Goal: Information Seeking & Learning: Find specific page/section

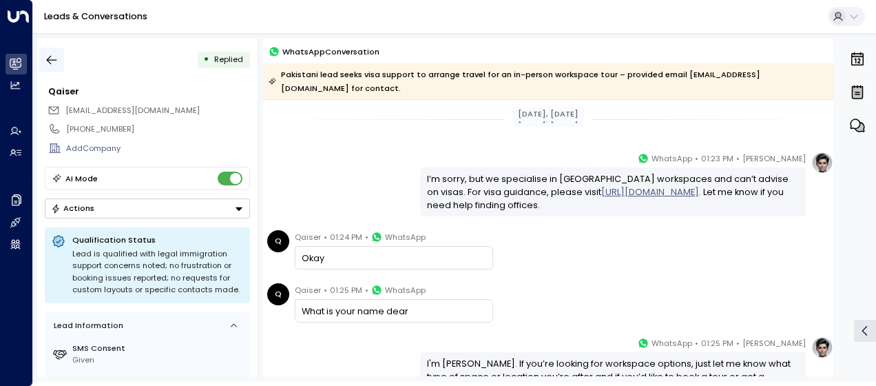
click at [53, 60] on icon "button" at bounding box center [52, 60] width 10 height 9
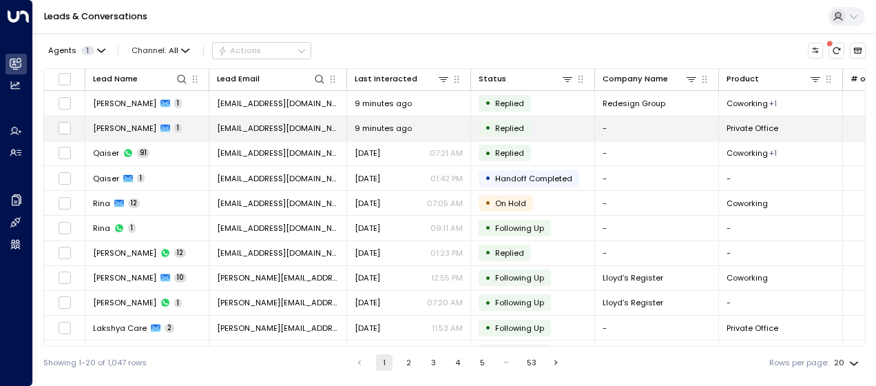
click at [240, 124] on span "alesianerose@gmail.com" at bounding box center [278, 128] width 122 height 11
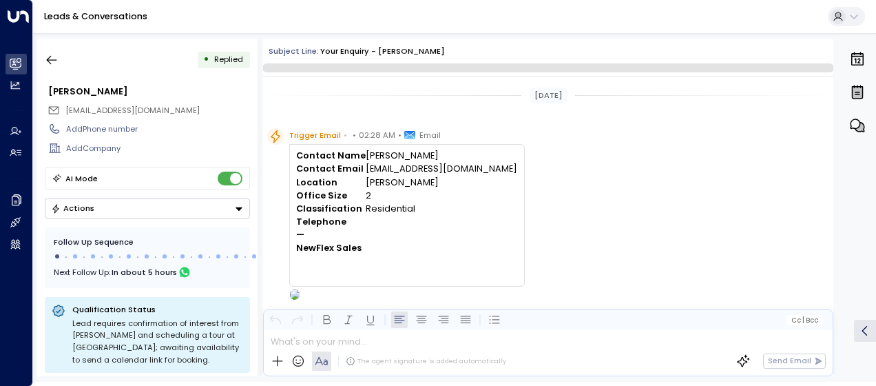
scroll to position [521, 0]
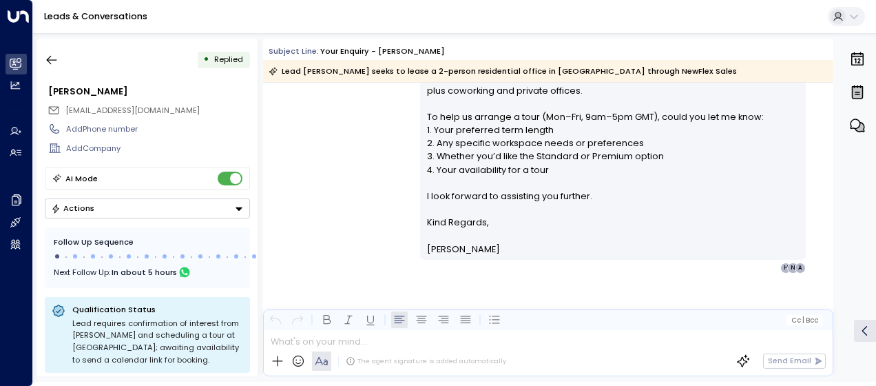
click at [332, 158] on div "Olivia Smith • 02:29 AM • Email Hi Alesiane, Thank you for your interest in a 2…" at bounding box center [548, 36] width 570 height 475
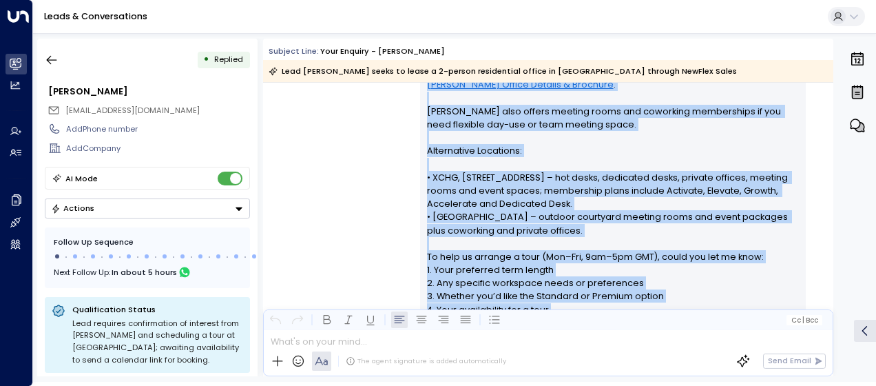
scroll to position [528, 0]
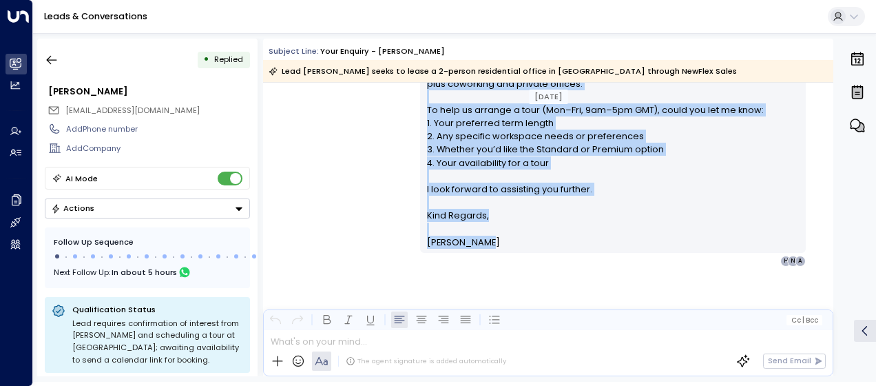
drag, startPoint x: 424, startPoint y: 126, endPoint x: 489, endPoint y: 243, distance: 134.2
click at [489, 243] on div "Hi Alesiane, Thank you for your interest in a 2-person private office at Freder…" at bounding box center [613, 31] width 373 height 436
drag, startPoint x: 489, startPoint y: 243, endPoint x: 453, endPoint y: 209, distance: 49.7
copy div "Hi Alesiane, Thank you for your interest in a 2-person private office at Freder…"
click at [53, 62] on icon "button" at bounding box center [52, 60] width 14 height 14
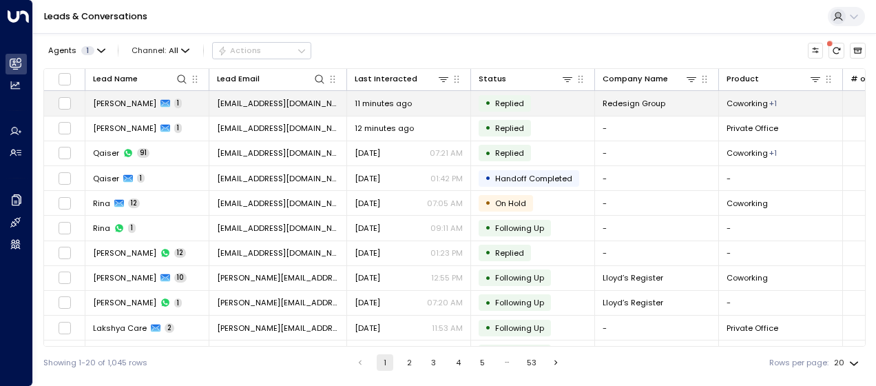
click at [271, 105] on span "[EMAIL_ADDRESS][DOMAIN_NAME]" at bounding box center [278, 103] width 122 height 11
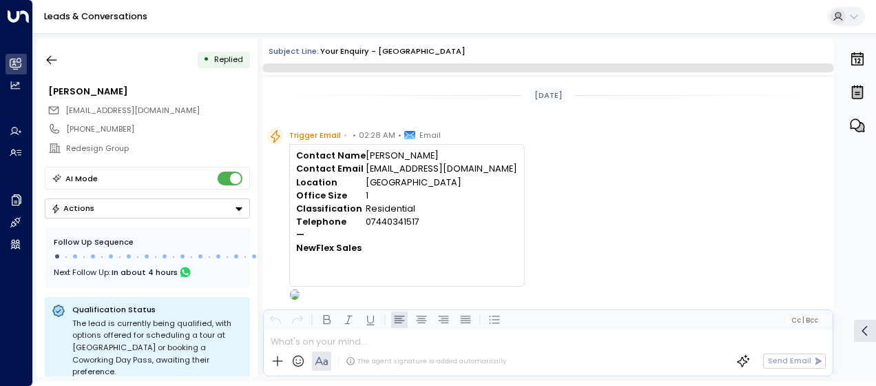
scroll to position [442, 0]
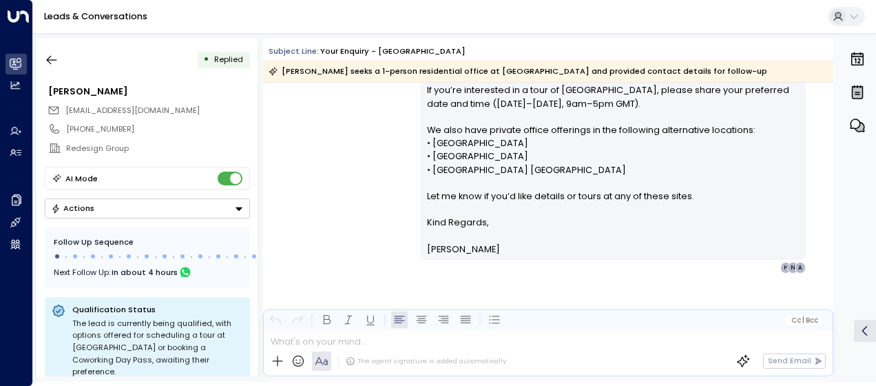
click at [358, 174] on div "Olivia Smith • 02:29 AM • Email Hi Abhishek, Thank you for enquiring about a on…" at bounding box center [548, 75] width 570 height 395
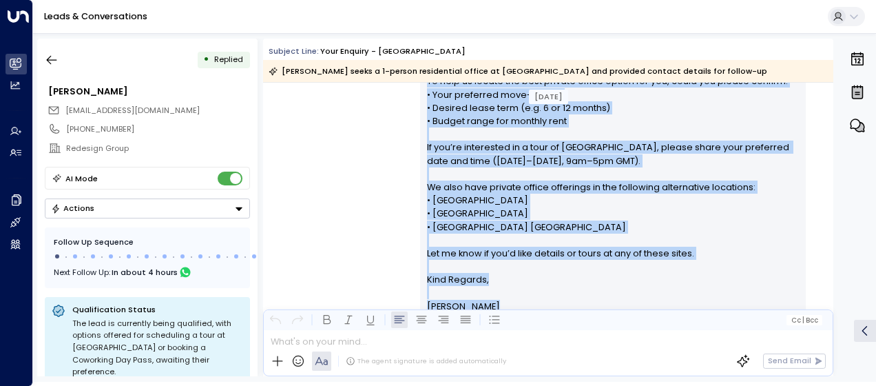
scroll to position [449, 0]
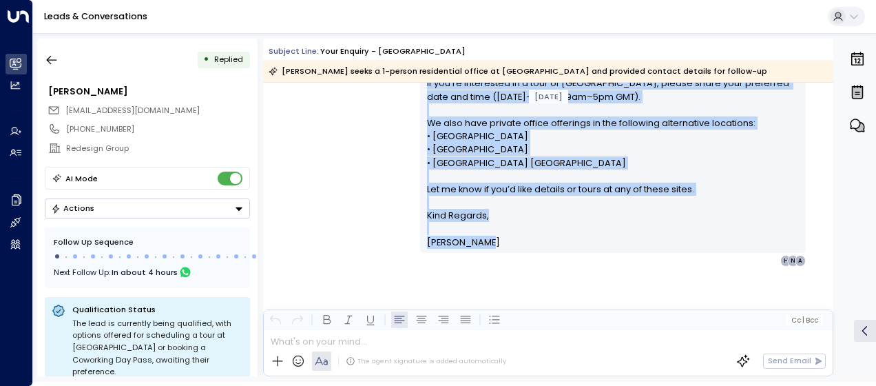
drag, startPoint x: 426, startPoint y: 152, endPoint x: 570, endPoint y: 248, distance: 173.9
click at [570, 248] on div "Hi Abhishek, Thank you for enquiring about a one-desk private office at Reading…" at bounding box center [613, 70] width 386 height 366
copy div "Hi Abhishek, Thank you for enquiring about a one-desk private office at Reading…"
click at [50, 57] on icon "button" at bounding box center [52, 60] width 14 height 14
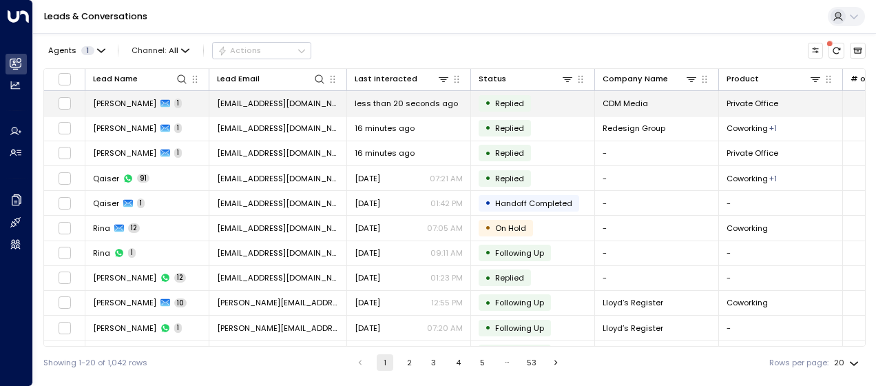
click at [291, 103] on span "phil.boas@cdmmedia.com" at bounding box center [278, 103] width 122 height 11
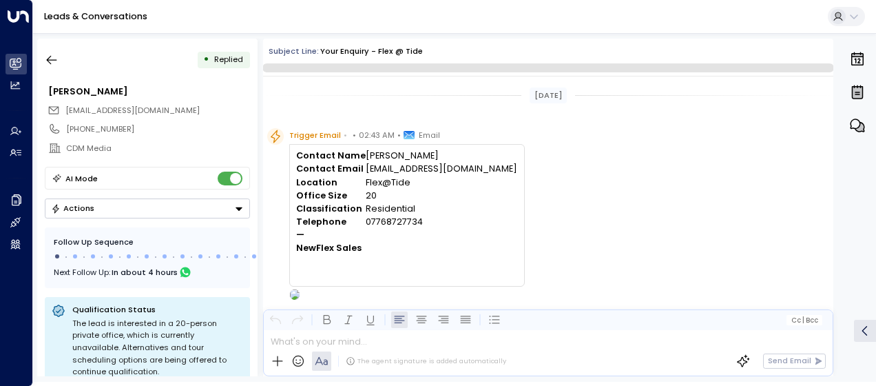
scroll to position [375, 0]
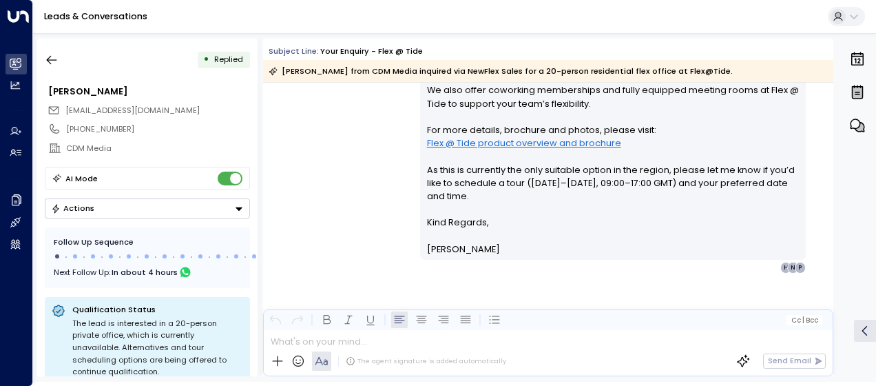
click at [385, 156] on div "Olivia Smith • 02:45 AM • Email Hi Phil, Thank you for your interest in a 20-pe…" at bounding box center [548, 108] width 570 height 329
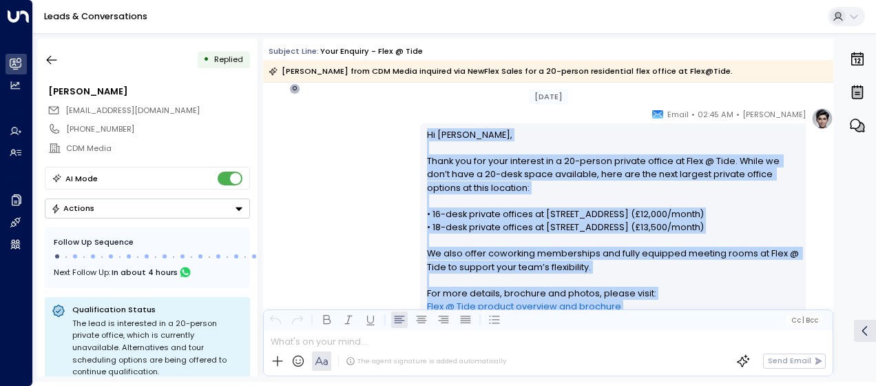
scroll to position [382, 0]
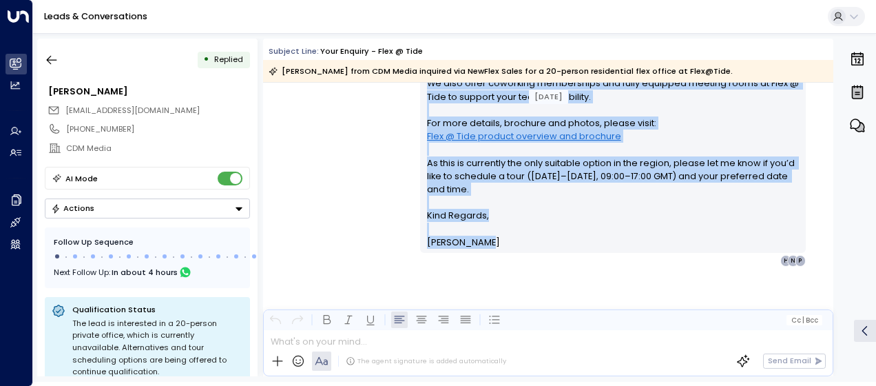
drag, startPoint x: 426, startPoint y: 243, endPoint x: 504, endPoint y: 258, distance: 79.9
click at [504, 258] on div "Olivia Smith • 02:45 AM • Email Hi Phil, Thank you for your interest in a 20-pe…" at bounding box center [613, 101] width 386 height 329
drag, startPoint x: 504, startPoint y: 258, endPoint x: 426, endPoint y: 236, distance: 80.9
copy div "Hi Phil, Thank you for your interest in a 20-person private office at Flex @ Ti…"
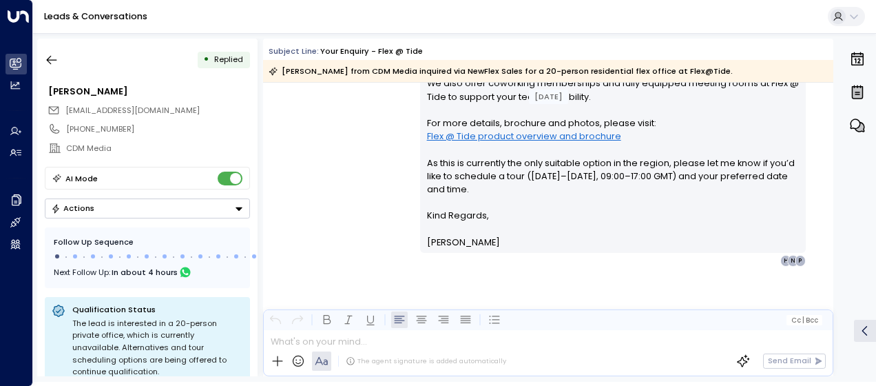
click at [830, 254] on div "Olivia Smith • 02:45 AM • Email Hi Phil, Thank you for your interest in a 20-pe…" at bounding box center [626, 101] width 413 height 329
click at [339, 168] on div "Olivia Smith • 02:45 AM • Email Hi Phil, Thank you for your interest in a 20-pe…" at bounding box center [548, 101] width 570 height 329
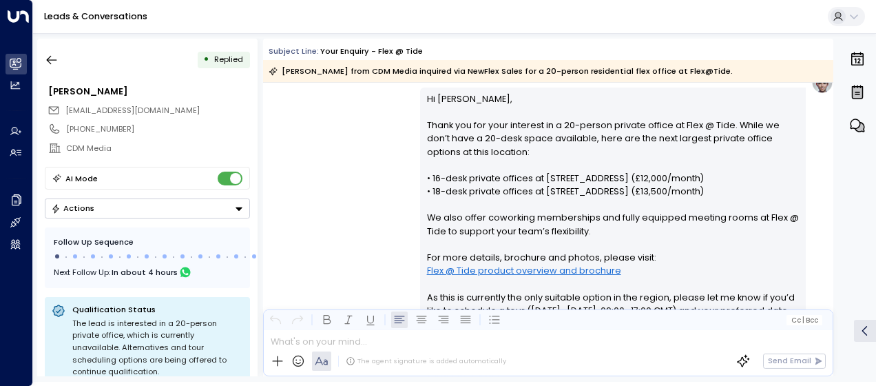
scroll to position [245, 0]
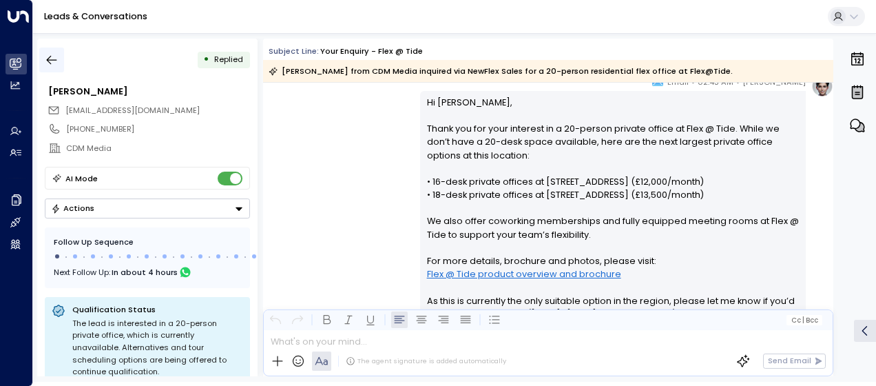
click at [52, 60] on icon "button" at bounding box center [52, 60] width 10 height 9
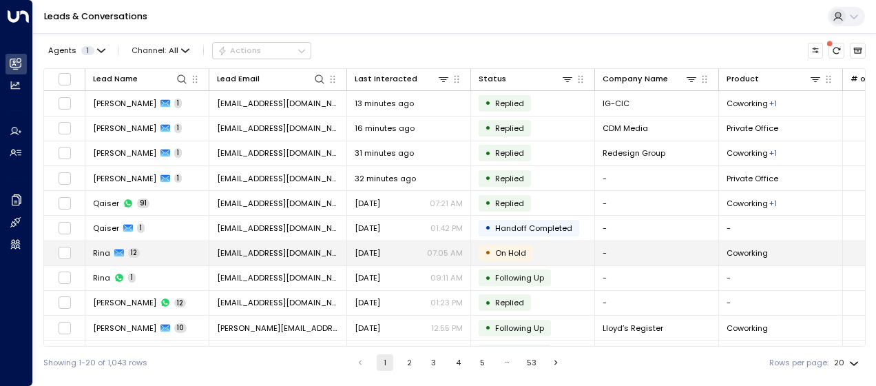
click at [266, 250] on span "[EMAIL_ADDRESS][DOMAIN_NAME]" at bounding box center [278, 252] width 122 height 11
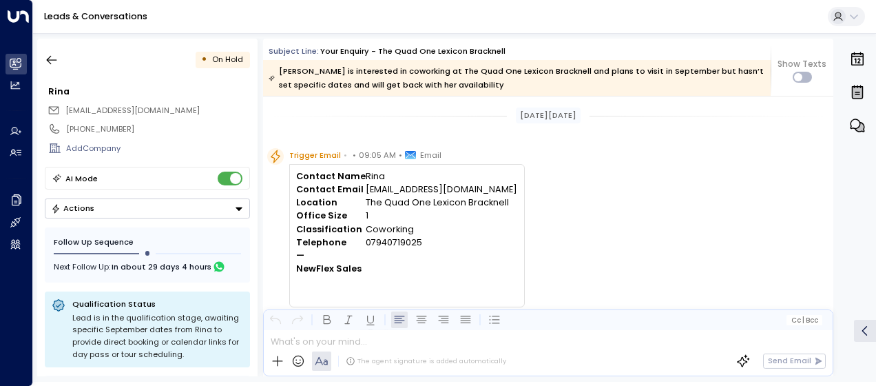
scroll to position [6077, 0]
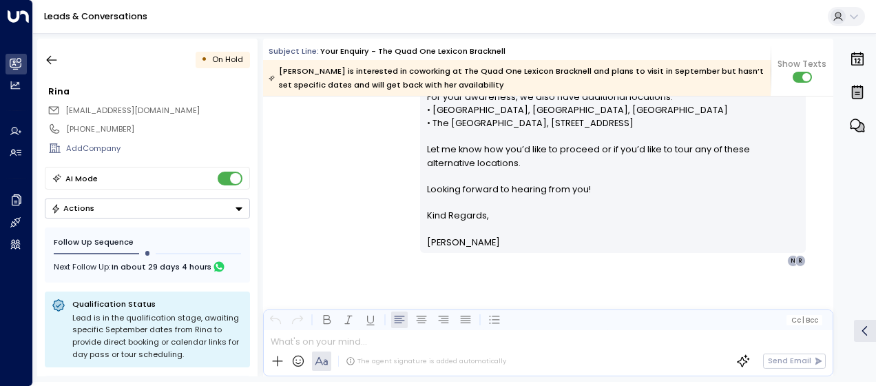
click at [353, 234] on div "Olivia Smith • 07:05 AM • Email Hi Rina, September works perfectly. Our Co-work…" at bounding box center [548, 101] width 570 height 329
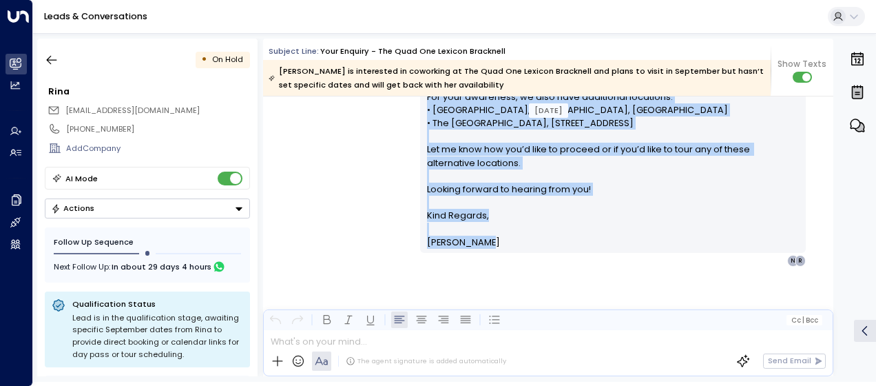
drag, startPoint x: 305, startPoint y: 136, endPoint x: 489, endPoint y: 256, distance: 219.8
drag, startPoint x: 489, startPoint y: 256, endPoint x: 463, endPoint y: 237, distance: 32.1
copy div "hanks Olivia I will get back to you with some dates in September and I can’t re…"
click at [56, 63] on icon "button" at bounding box center [52, 60] width 14 height 14
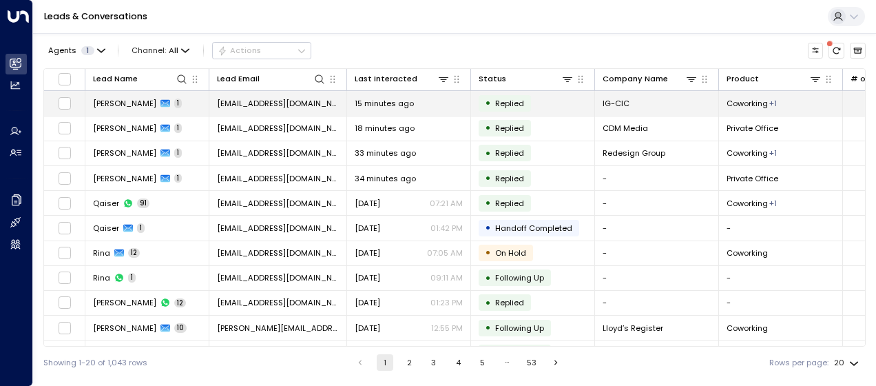
click at [289, 101] on span "[EMAIL_ADDRESS][DOMAIN_NAME]" at bounding box center [278, 103] width 122 height 11
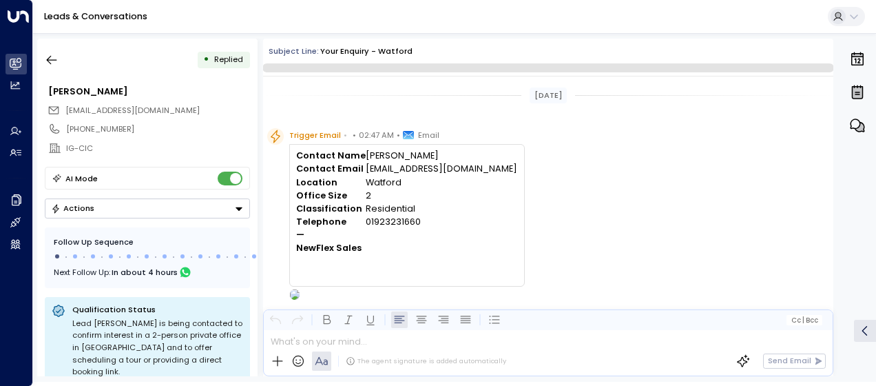
scroll to position [349, 0]
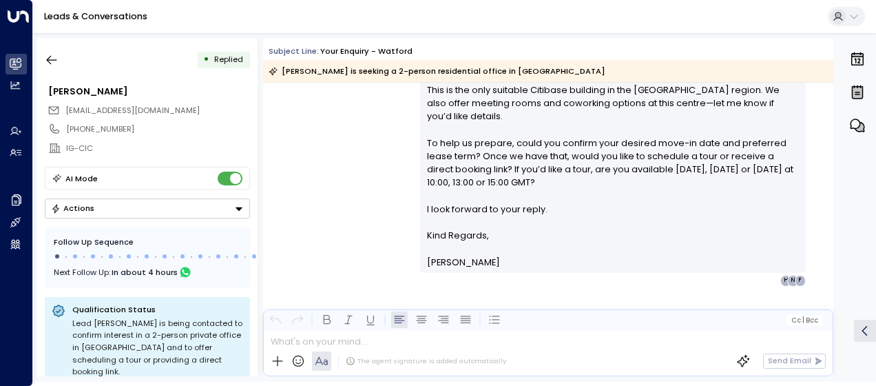
click at [368, 181] on div "Olivia Smith • 02:48 AM • Email Hi Alexandre, Thanks for your interest in our W…" at bounding box center [548, 128] width 570 height 316
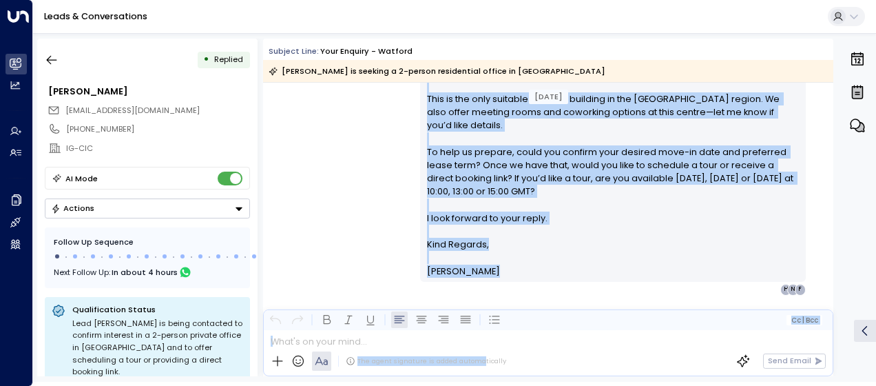
scroll to position [356, 0]
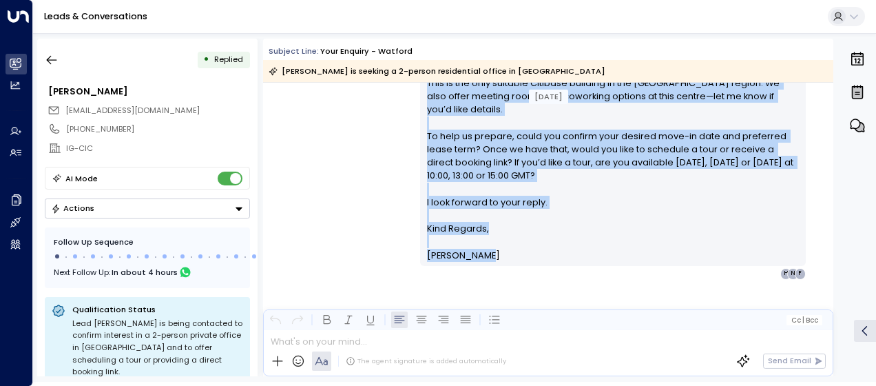
drag, startPoint x: 424, startPoint y: 135, endPoint x: 485, endPoint y: 239, distance: 120.4
click at [485, 239] on div "Hi Alexandre, Thanks for your interest in our Watford location at 42–44 Clarend…" at bounding box center [613, 123] width 373 height 278
drag, startPoint x: 485, startPoint y: 239, endPoint x: 457, endPoint y: 231, distance: 28.8
copy div "Hi Alexandre, Thanks for your interest in our Watford location at 42–44 Clarend…"
click at [53, 61] on icon "button" at bounding box center [52, 60] width 14 height 14
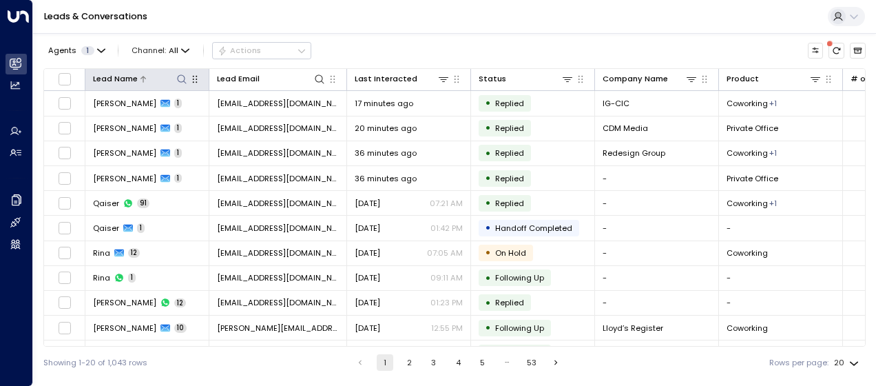
click at [183, 77] on icon at bounding box center [181, 79] width 11 height 11
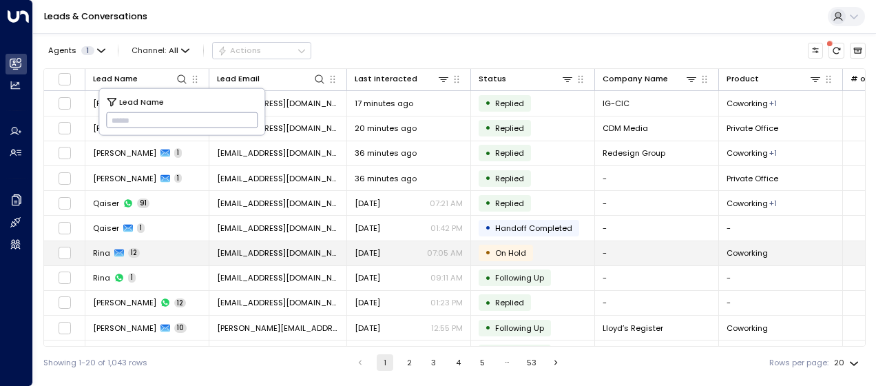
type input "**********"
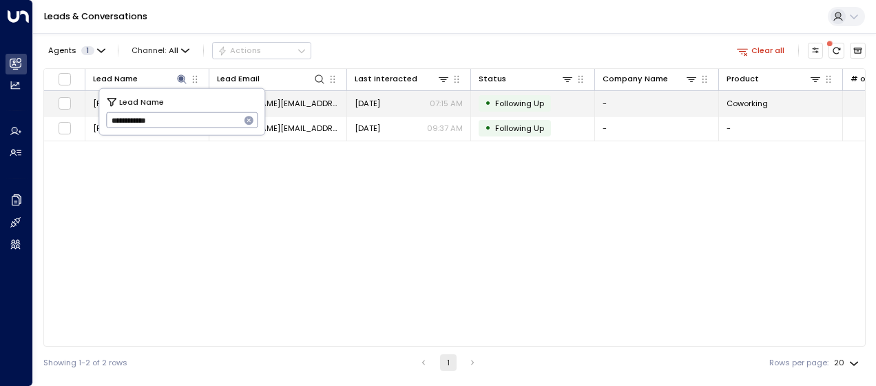
click at [302, 100] on span "alison.hoyle@gmail.com" at bounding box center [278, 103] width 122 height 11
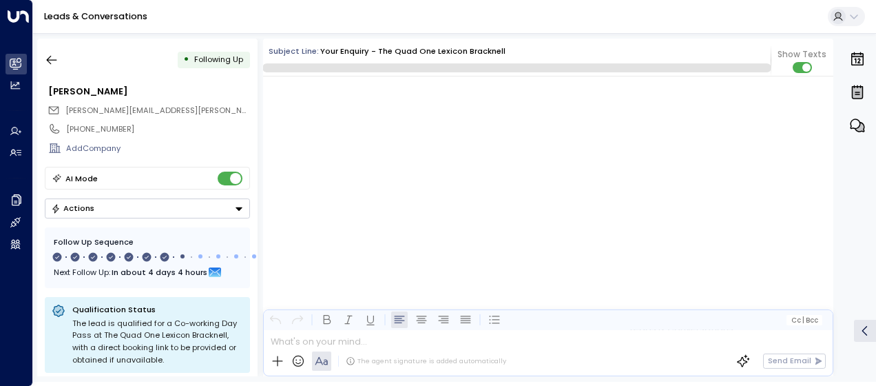
scroll to position [4019, 0]
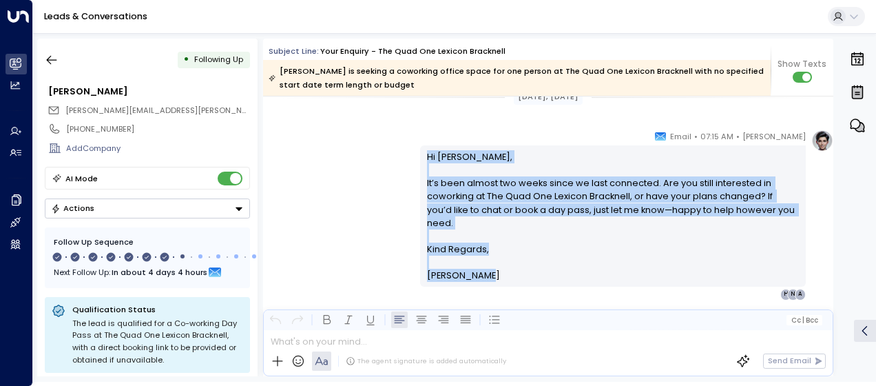
drag, startPoint x: 424, startPoint y: 153, endPoint x: 482, endPoint y: 265, distance: 125.4
click at [482, 265] on div "Hi Alison, It’s been almost two weeks since we last connected. Are you still in…" at bounding box center [613, 216] width 373 height 132
drag, startPoint x: 482, startPoint y: 265, endPoint x: 446, endPoint y: 227, distance: 51.2
copy div "Hi Alison, It’s been almost two weeks since we last connected. Are you still in…"
click at [52, 54] on icon "button" at bounding box center [52, 60] width 14 height 14
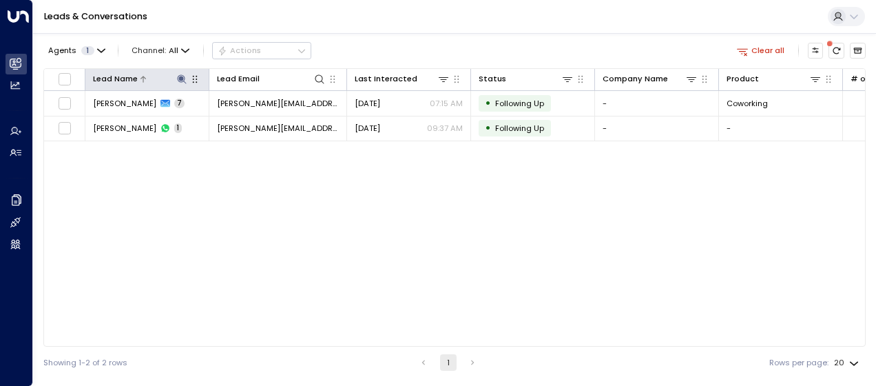
click at [181, 75] on icon at bounding box center [181, 78] width 9 height 9
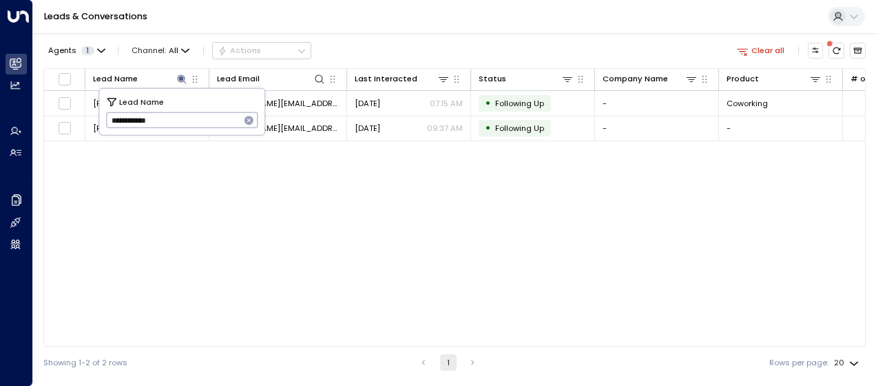
drag, startPoint x: 107, startPoint y: 124, endPoint x: 253, endPoint y: 124, distance: 145.4
click at [253, 124] on div "**********" at bounding box center [182, 120] width 152 height 16
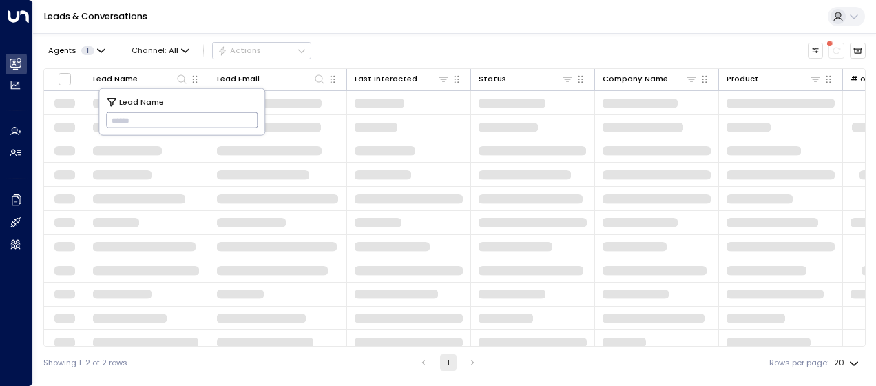
click at [114, 119] on input "text" at bounding box center [182, 120] width 152 height 23
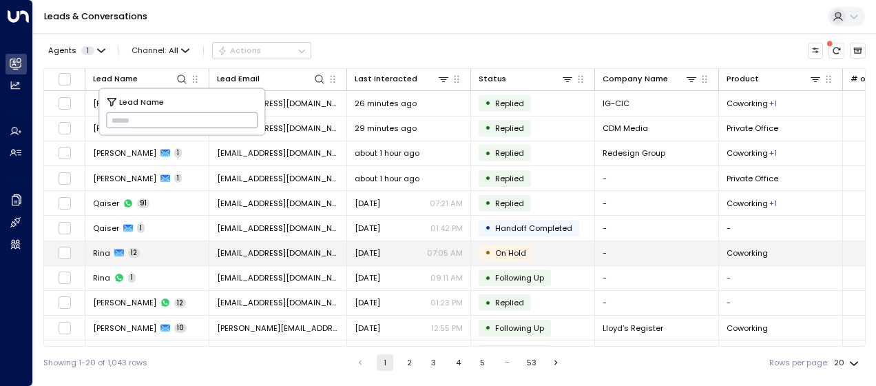
type input "**********"
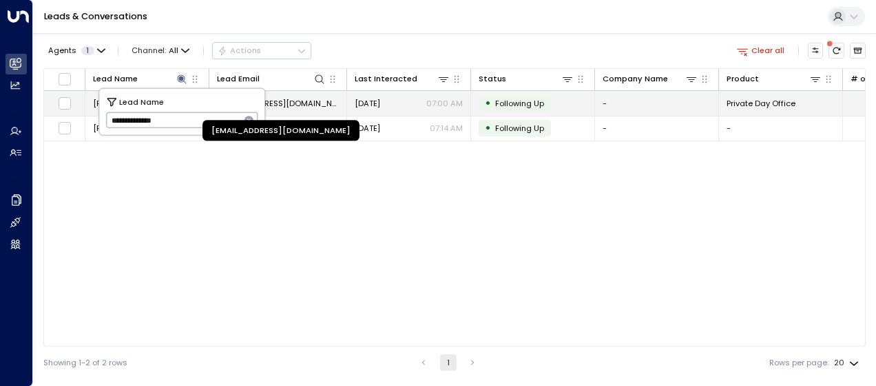
click at [310, 99] on span "sambajeh.assistant@outlook.com" at bounding box center [278, 103] width 122 height 11
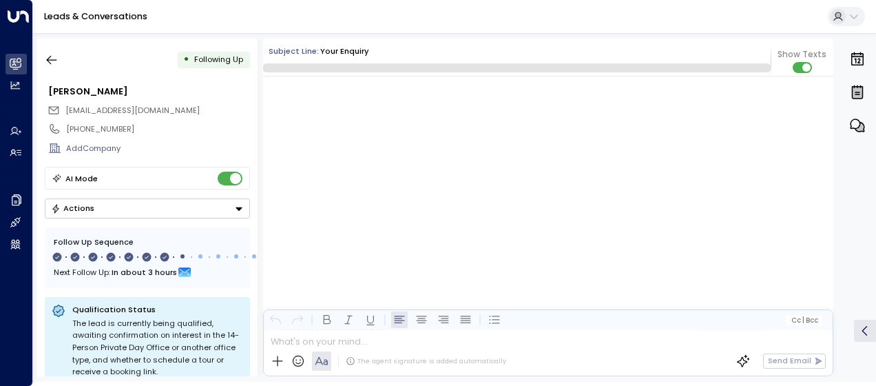
scroll to position [3801, 0]
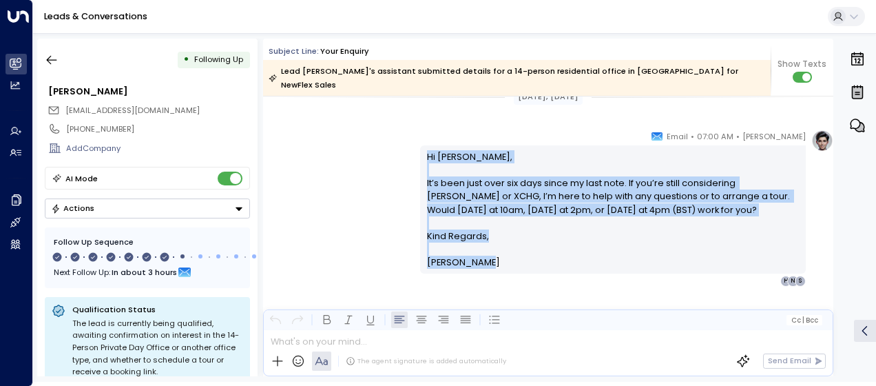
drag, startPoint x: 426, startPoint y: 143, endPoint x: 475, endPoint y: 253, distance: 120.9
click at [475, 253] on div "Hi Samantha, It’s been just over six days since my last note. If you’re still c…" at bounding box center [613, 209] width 373 height 119
copy div "Hi Samantha, It’s been just over six days since my last note. If you’re still c…"
click at [48, 60] on icon "button" at bounding box center [52, 60] width 10 height 9
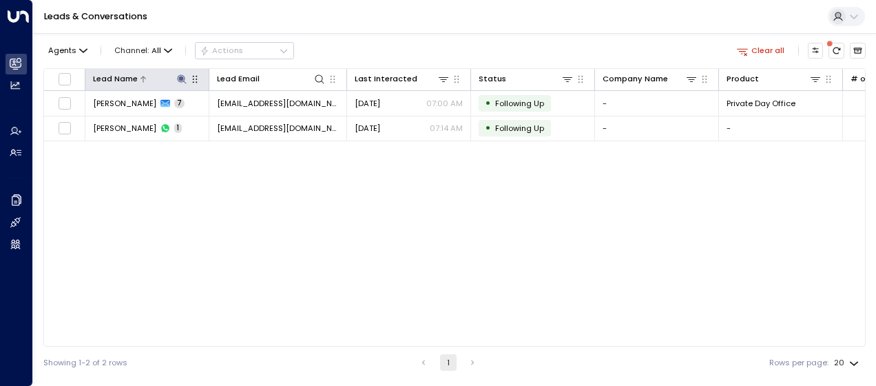
click at [178, 74] on icon at bounding box center [181, 79] width 11 height 11
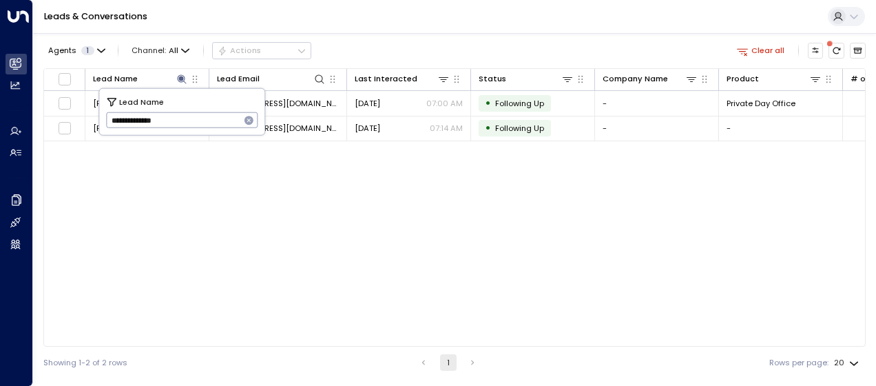
drag, startPoint x: 112, startPoint y: 124, endPoint x: 201, endPoint y: 123, distance: 89.6
click at [201, 123] on input "**********" at bounding box center [173, 120] width 134 height 23
type input "**"
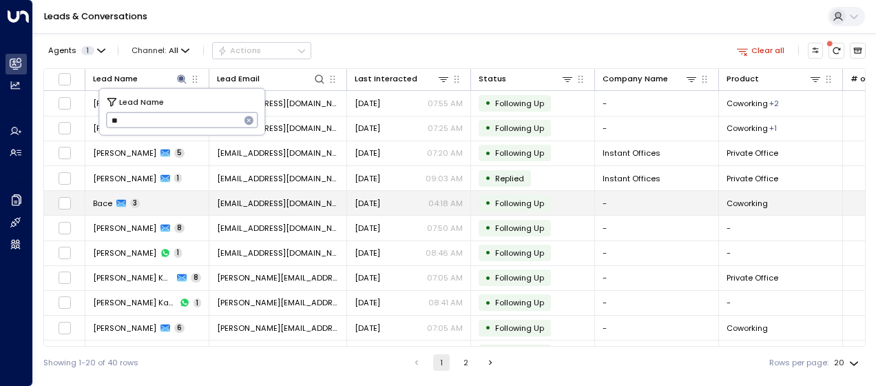
click at [266, 203] on span "bacekaskata@yahoo.co.uk" at bounding box center [278, 203] width 122 height 11
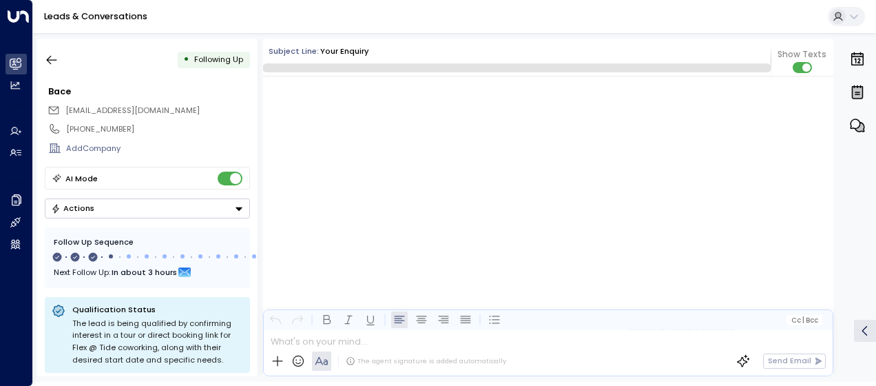
scroll to position [1444, 0]
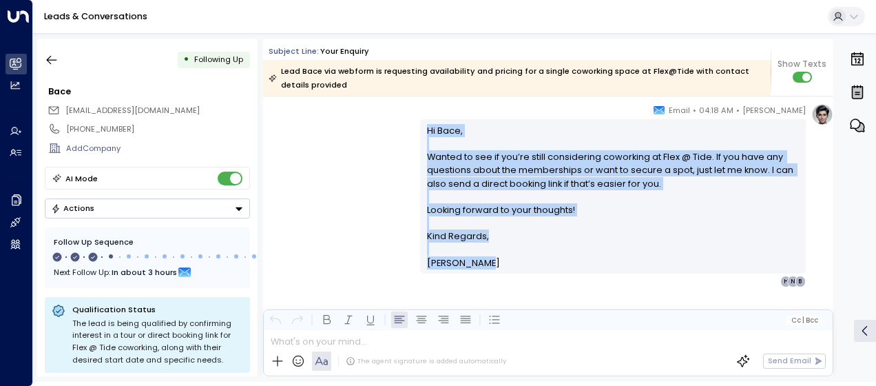
drag, startPoint x: 425, startPoint y: 130, endPoint x: 484, endPoint y: 281, distance: 162.7
click at [484, 281] on div "Olivia Smith • 04:18 AM • Email Hi Bace, Wanted to see if you’re still consider…" at bounding box center [613, 195] width 386 height 184
drag, startPoint x: 484, startPoint y: 281, endPoint x: 426, endPoint y: 200, distance: 100.2
copy div "Hi Bace, Wanted to see if you’re still considering coworking at Flex @ Tide. If…"
click at [50, 57] on icon "button" at bounding box center [52, 60] width 10 height 9
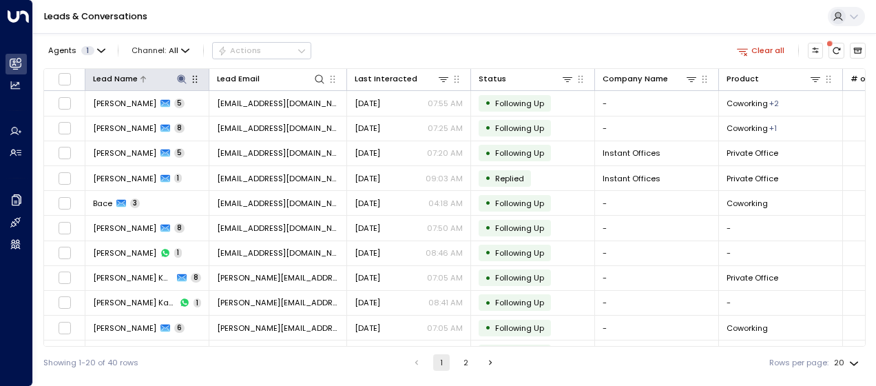
click at [178, 77] on icon at bounding box center [181, 78] width 9 height 9
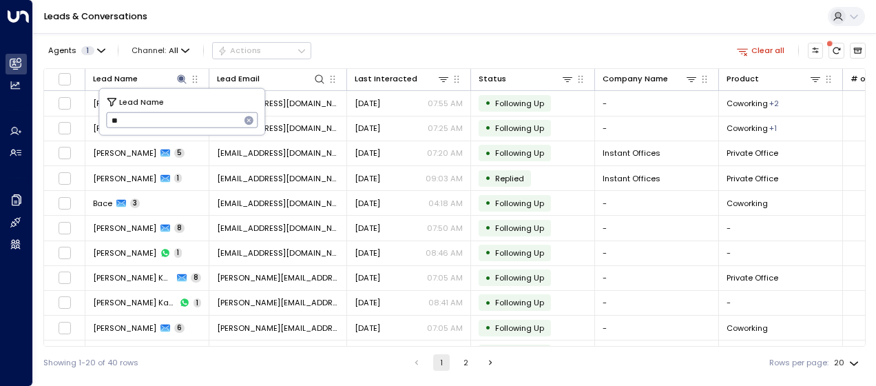
type input "*"
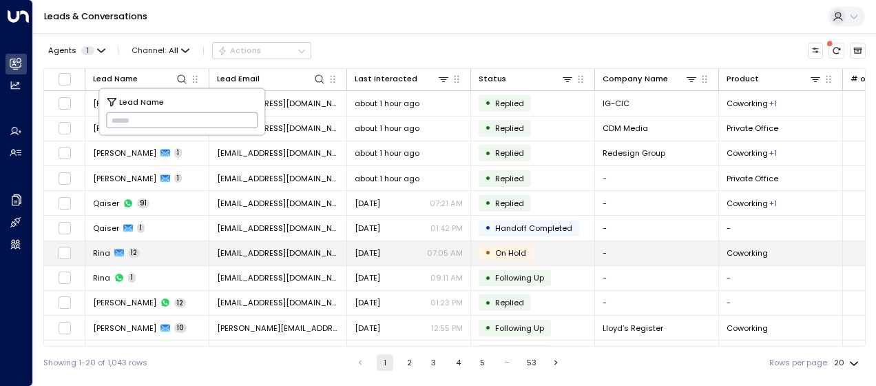
type input "********"
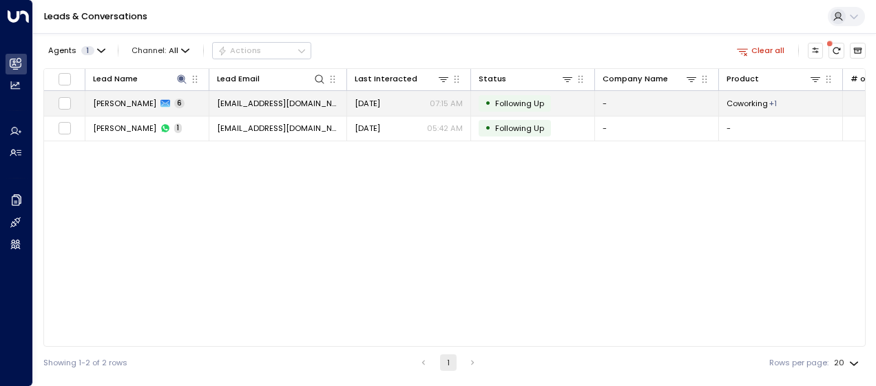
click at [252, 101] on span "isaaczac1234@gmail.com" at bounding box center [278, 103] width 122 height 11
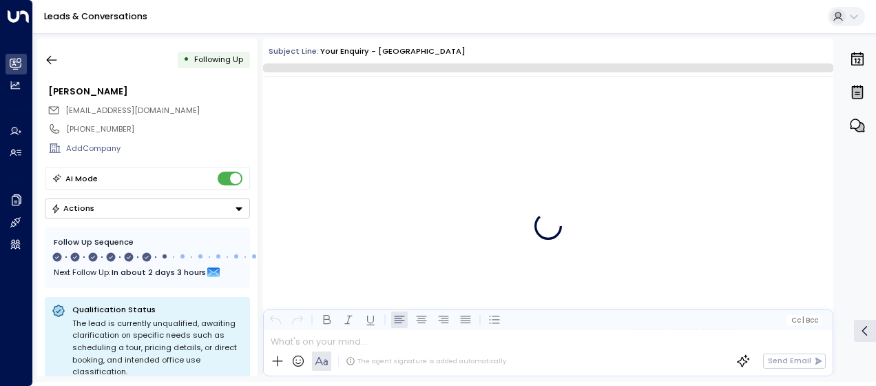
scroll to position [2888, 0]
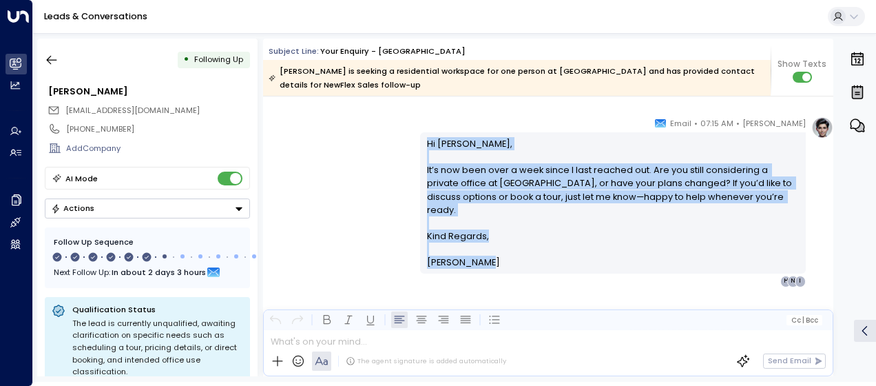
drag, startPoint x: 424, startPoint y: 145, endPoint x: 474, endPoint y: 267, distance: 132.5
click at [474, 267] on div "Hi Isaac, It’s now been over a week since I last reached out. Are you still con…" at bounding box center [613, 203] width 373 height 132
drag, startPoint x: 474, startPoint y: 267, endPoint x: 445, endPoint y: 207, distance: 67.2
copy div "Hi Isaac, It’s now been over a week since I last reached out. Are you still con…"
click at [54, 57] on icon "button" at bounding box center [52, 60] width 14 height 14
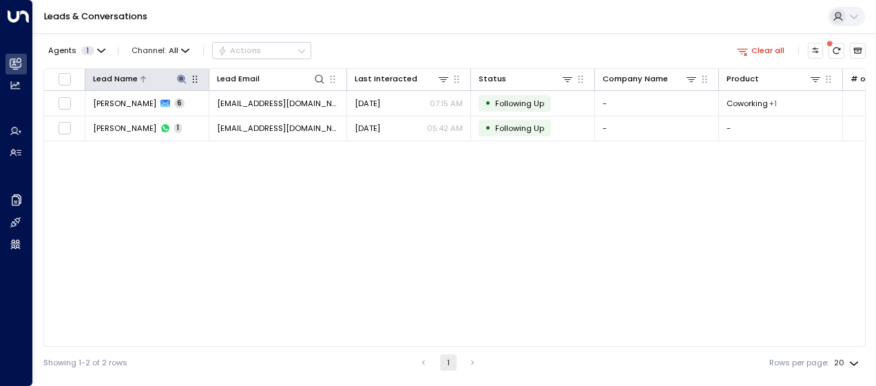
click at [179, 80] on icon at bounding box center [181, 79] width 11 height 11
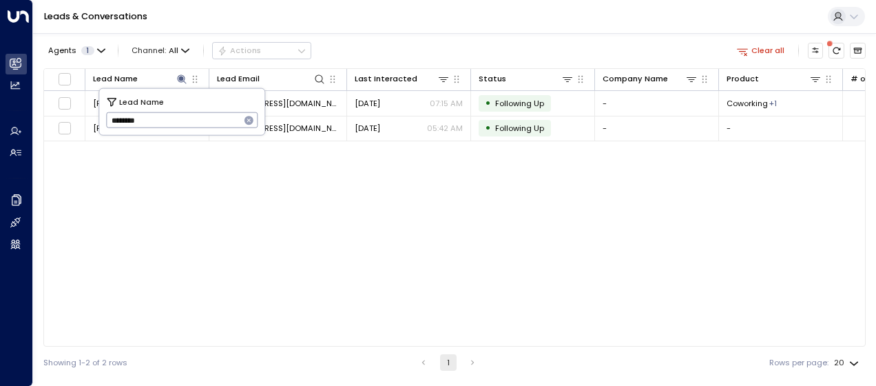
drag, startPoint x: 109, startPoint y: 121, endPoint x: 165, endPoint y: 125, distance: 56.6
click at [165, 125] on input "********" at bounding box center [173, 120] width 134 height 23
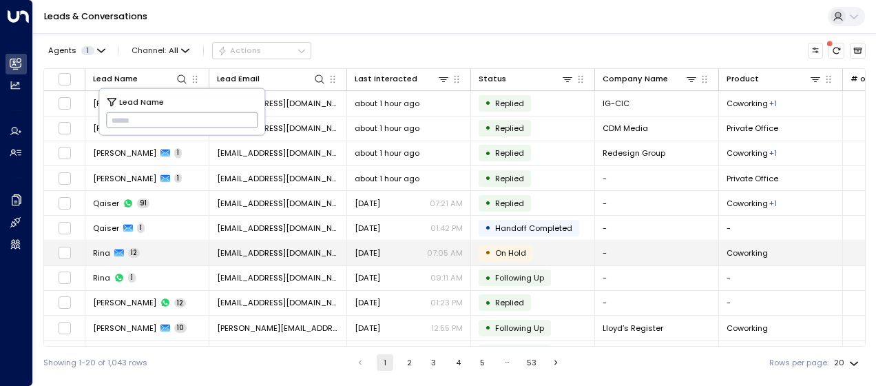
type input "**********"
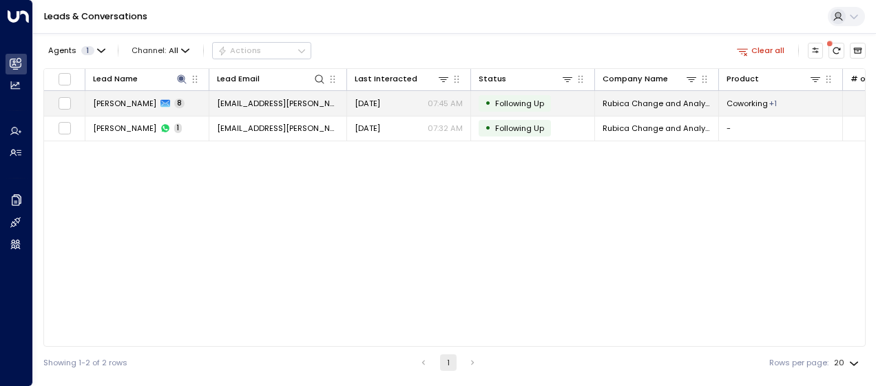
click at [302, 106] on span "sue.gordon@rubica.co.uk" at bounding box center [278, 103] width 122 height 11
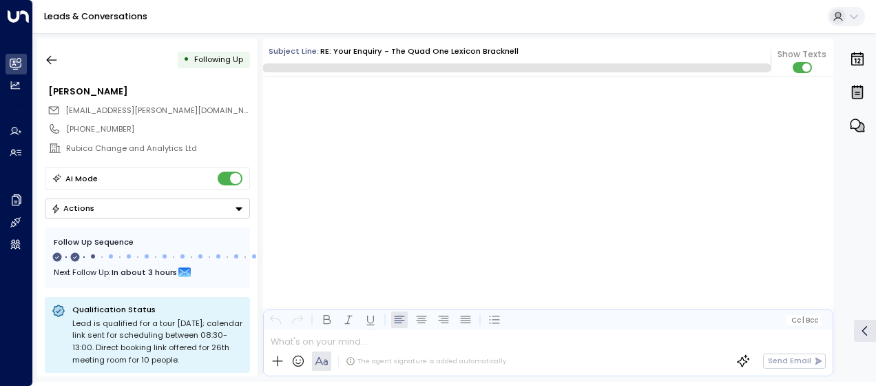
scroll to position [3565, 0]
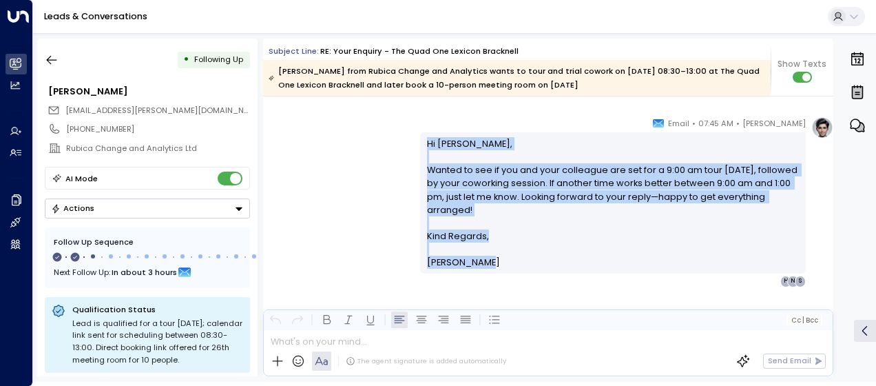
drag, startPoint x: 424, startPoint y: 141, endPoint x: 486, endPoint y: 263, distance: 137.1
click at [486, 263] on div "Hi Sue, Wanted to see if you and your colleague are set for a 9:00 am tour next…" at bounding box center [613, 203] width 373 height 132
drag, startPoint x: 486, startPoint y: 263, endPoint x: 445, endPoint y: 207, distance: 69.0
copy div "Hi Sue, Wanted to see if you and your colleague are set for a 9:00 am tour next…"
click at [54, 59] on icon "button" at bounding box center [52, 60] width 10 height 9
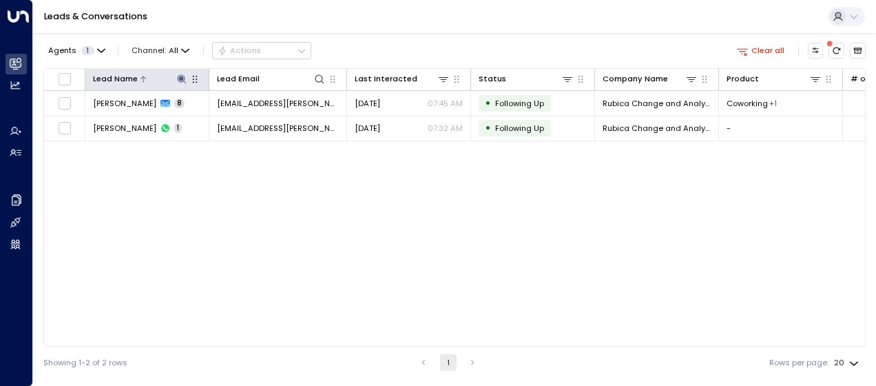
click at [184, 81] on icon at bounding box center [181, 78] width 9 height 9
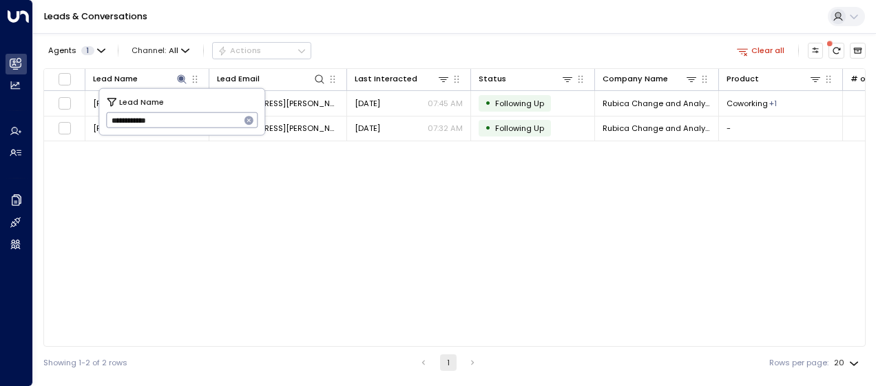
drag, startPoint x: 109, startPoint y: 119, endPoint x: 216, endPoint y: 132, distance: 108.2
click at [216, 132] on div "**********" at bounding box center [181, 112] width 165 height 46
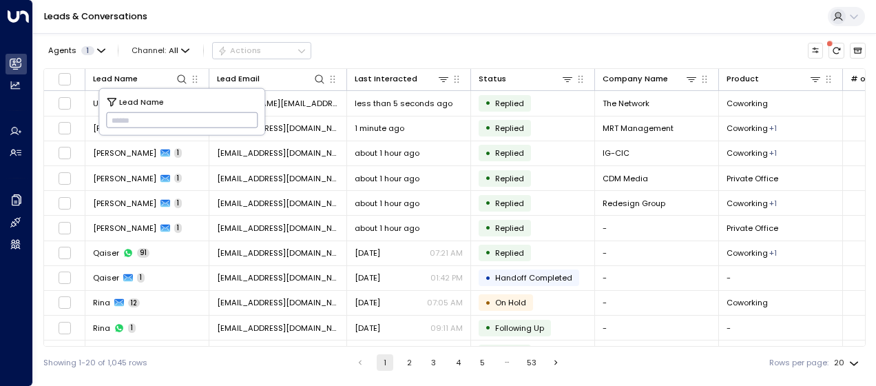
click at [289, 375] on div "Showing 1-20 of 1,045 rows 1 2 3 4 5 … 53 Rows per page: 20 **" at bounding box center [454, 363] width 823 height 32
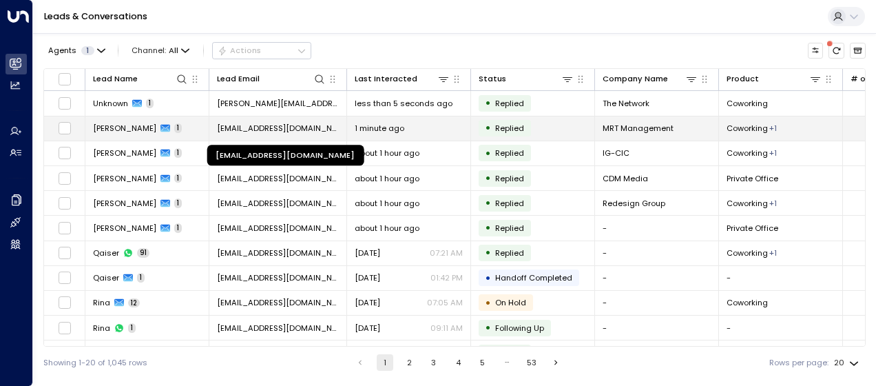
click at [278, 123] on span "[EMAIL_ADDRESS][DOMAIN_NAME]" at bounding box center [278, 128] width 122 height 11
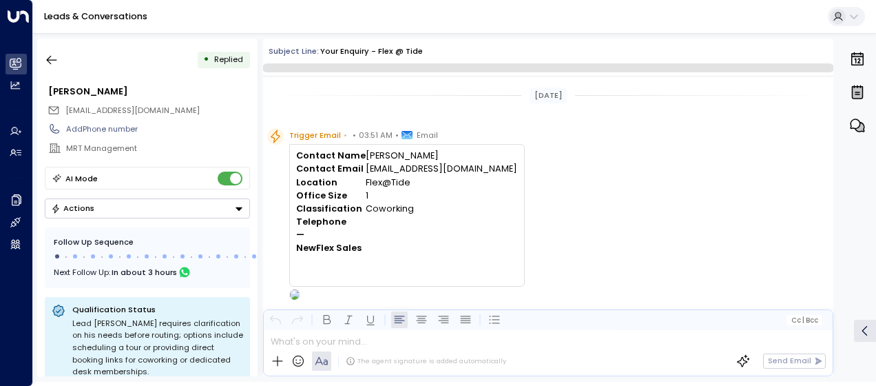
scroll to position [495, 0]
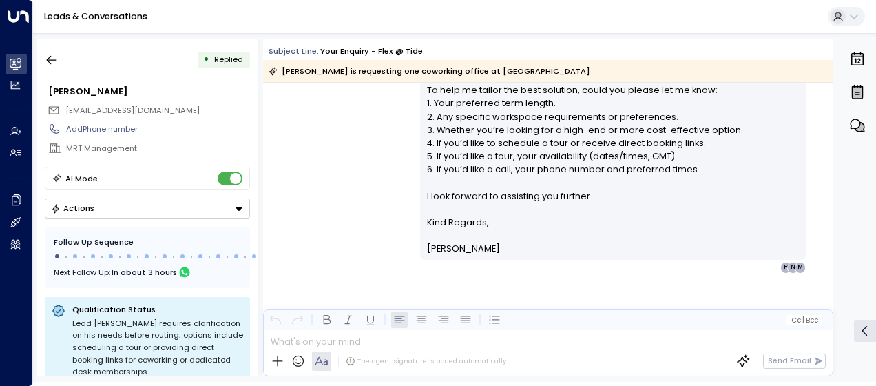
click at [376, 150] on div "Olivia Smith • 03:53 AM • Email Hi Ross, Thank you for your interest in Flex @ …" at bounding box center [548, 49] width 570 height 448
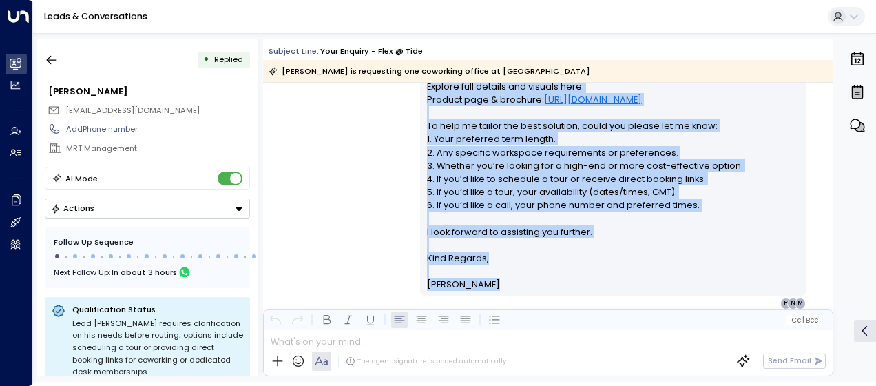
scroll to position [502, 0]
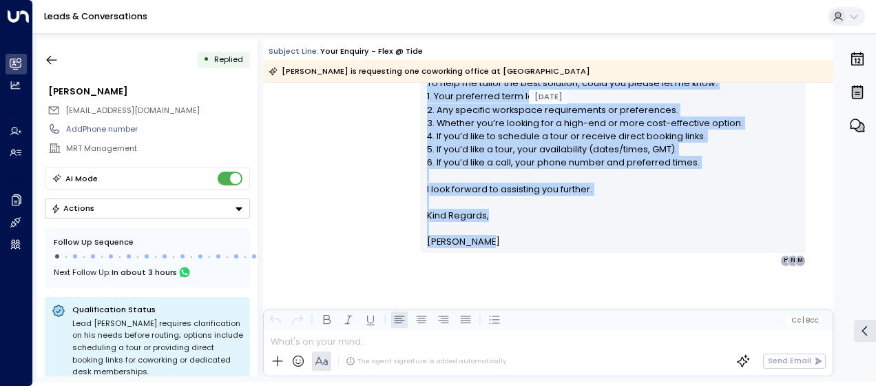
drag, startPoint x: 424, startPoint y: 98, endPoint x: 522, endPoint y: 247, distance: 178.7
click at [522, 247] on div "Hi Ross, Thank you for your interest in Flex @ Tide in London SE1 9EA. Flex @ T…" at bounding box center [613, 44] width 373 height 410
drag, startPoint x: 522, startPoint y: 247, endPoint x: 479, endPoint y: 170, distance: 88.5
copy div "Hi Ross, Thank you for your interest in Flex @ Tide in London SE1 9EA. Flex @ T…"
click at [56, 60] on icon "button" at bounding box center [52, 60] width 10 height 9
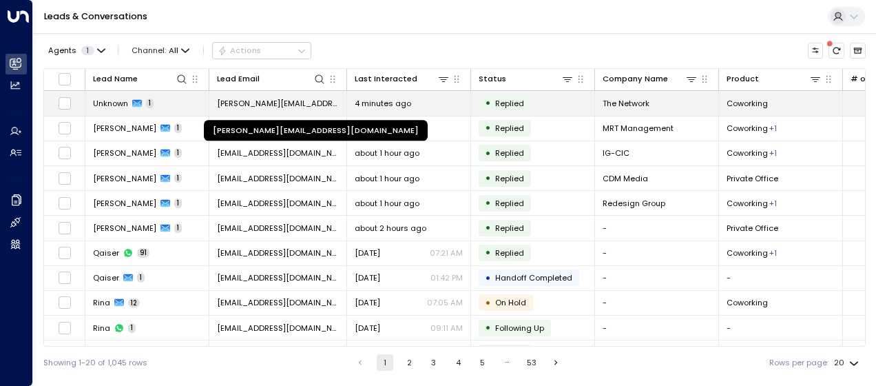
click at [274, 101] on span "[PERSON_NAME][EMAIL_ADDRESS][DOMAIN_NAME]" at bounding box center [278, 103] width 122 height 11
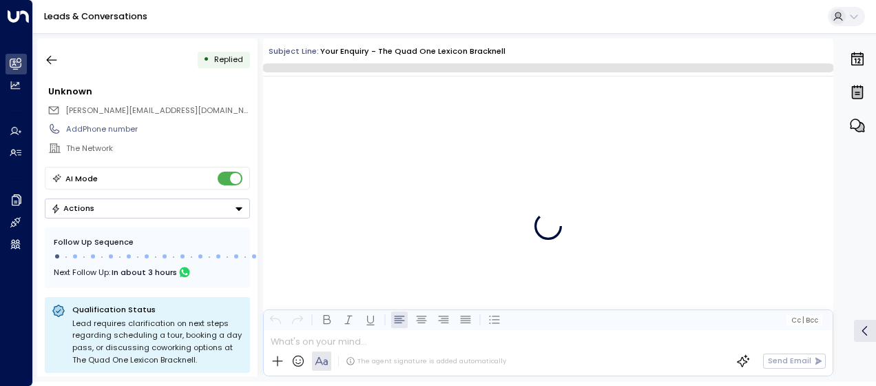
scroll to position [349, 0]
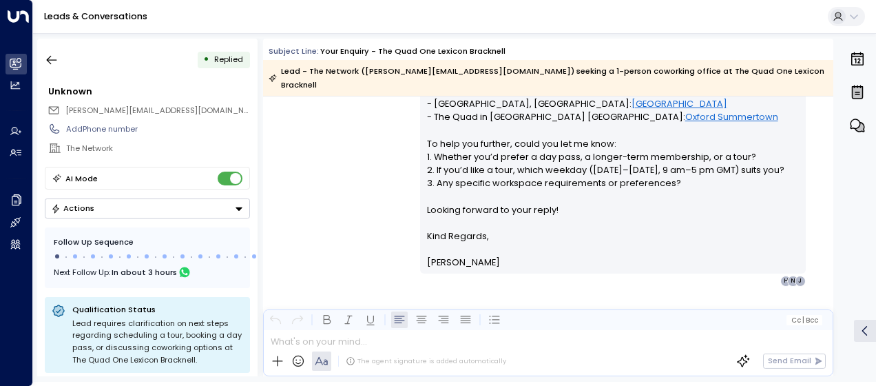
click at [363, 141] on div "Olivia Smith • 03:54 AM • Email Hi James, Thanks for your interest in coworking…" at bounding box center [548, 135] width 570 height 302
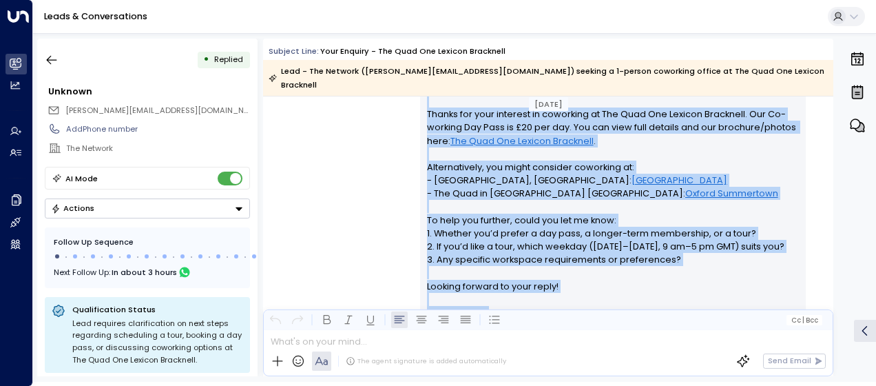
scroll to position [356, 0]
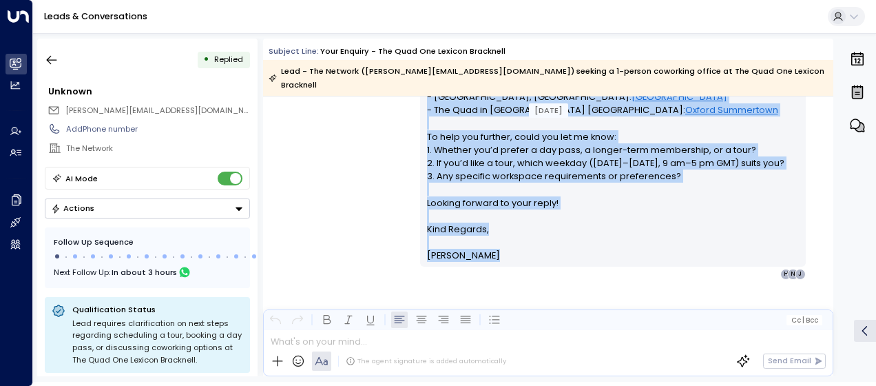
drag, startPoint x: 426, startPoint y: 161, endPoint x: 516, endPoint y: 381, distance: 237.6
click at [516, 381] on div "• Replied Unknown james@thefoundingnetwork.com Add Phone number The Network AI …" at bounding box center [454, 207] width 843 height 349
drag, startPoint x: 516, startPoint y: 381, endPoint x: 480, endPoint y: 169, distance: 215.2
copy div "Hi James, Thanks for your interest in coworking at The Quad One Lexicon Brackne…"
click at [53, 59] on icon "button" at bounding box center [52, 60] width 14 height 14
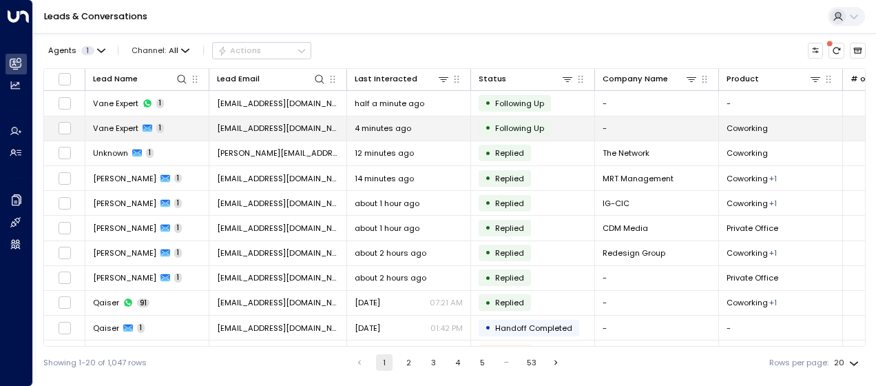
click at [256, 125] on span "[EMAIL_ADDRESS][DOMAIN_NAME]" at bounding box center [278, 128] width 122 height 11
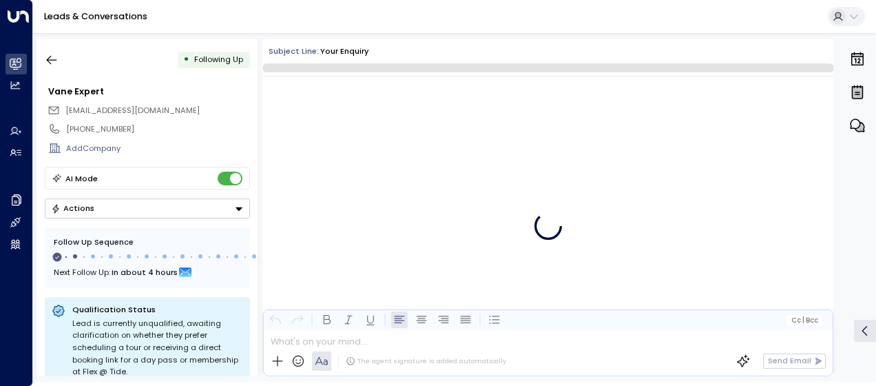
scroll to position [555, 0]
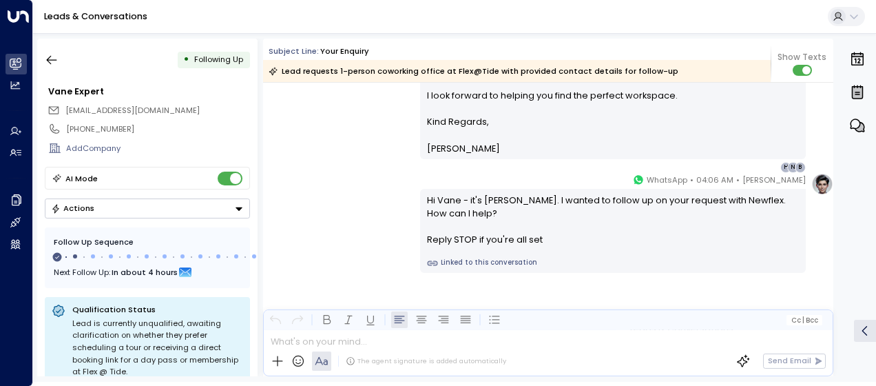
click at [360, 189] on div "Olivia Smith • 04:06 AM • WhatsApp Hi Vane - it's Olivia Smith. I wanted to fol…" at bounding box center [548, 223] width 570 height 100
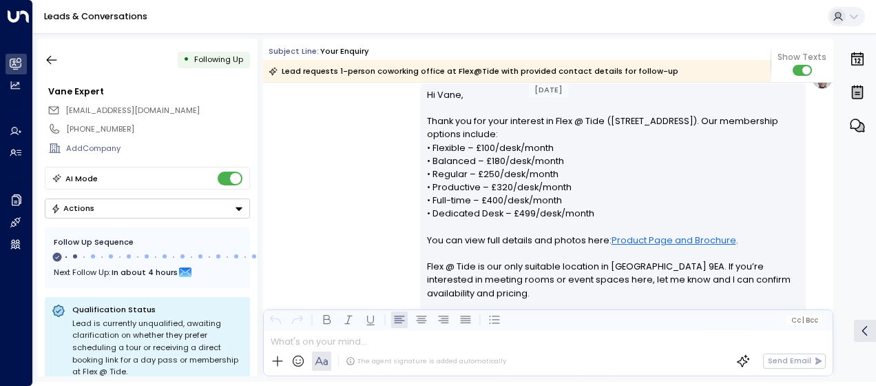
scroll to position [225, 0]
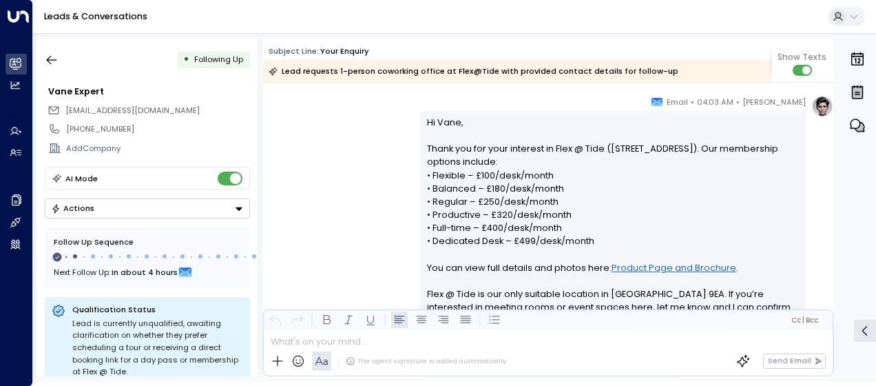
drag, startPoint x: 424, startPoint y: 120, endPoint x: 441, endPoint y: 182, distance: 64.4
drag, startPoint x: 441, startPoint y: 182, endPoint x: 398, endPoint y: 116, distance: 78.7
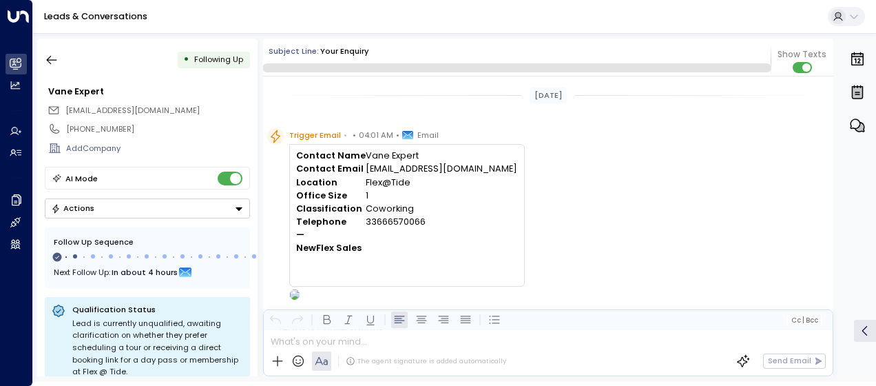
scroll to position [555, 0]
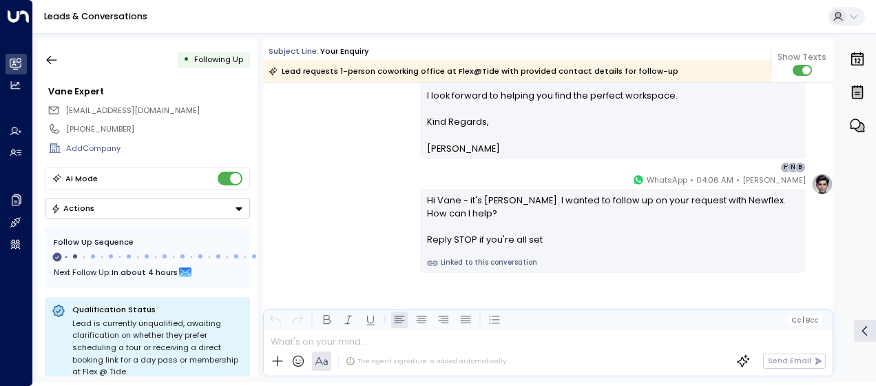
drag, startPoint x: 830, startPoint y: 280, endPoint x: 832, endPoint y: 225, distance: 55.1
drag, startPoint x: 832, startPoint y: 225, endPoint x: 311, endPoint y: 128, distance: 529.0
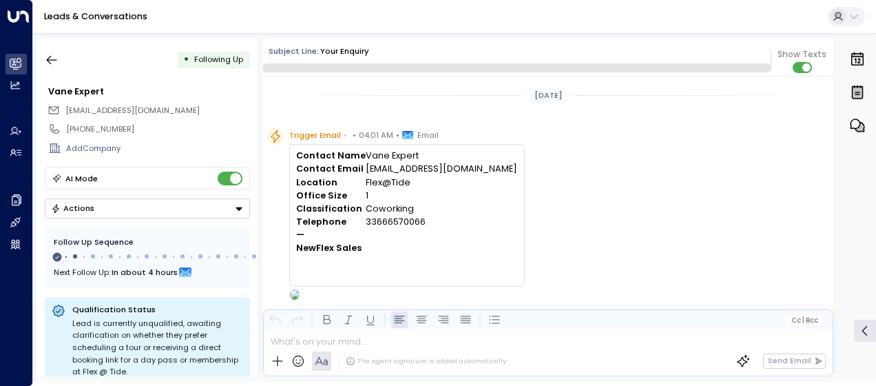
scroll to position [555, 0]
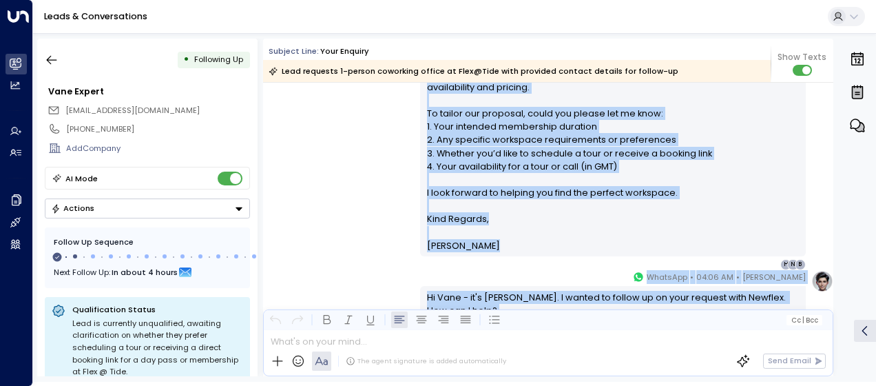
scroll to position [562, 0]
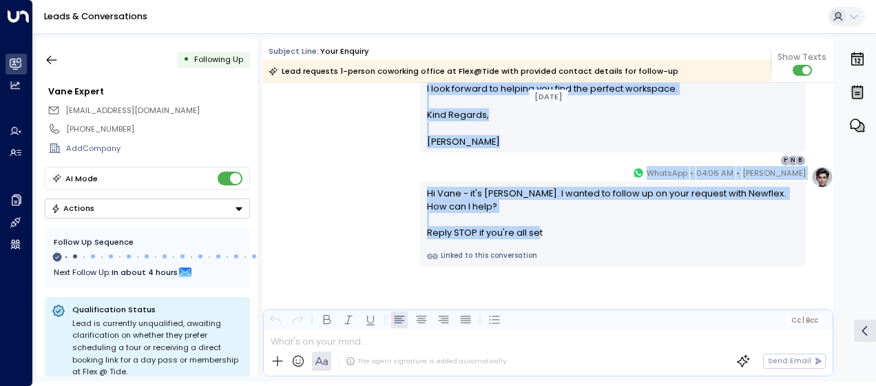
drag, startPoint x: 424, startPoint y: 146, endPoint x: 548, endPoint y: 234, distance: 152.2
drag, startPoint x: 548, startPoint y: 234, endPoint x: 502, endPoint y: 226, distance: 47.6
copy div "Hi Vane, Thank you for your interest in Flex @ Tide (135–139 Park Street, Londo…"
click at [51, 57] on icon "button" at bounding box center [52, 60] width 14 height 14
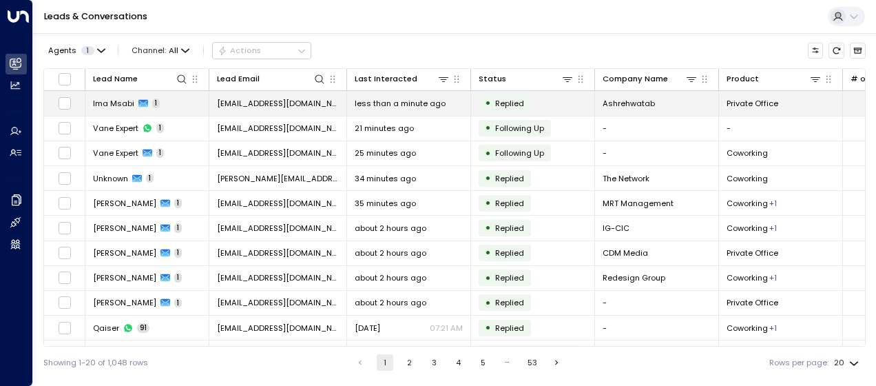
click at [276, 100] on span "[EMAIL_ADDRESS][DOMAIN_NAME]" at bounding box center [278, 103] width 122 height 11
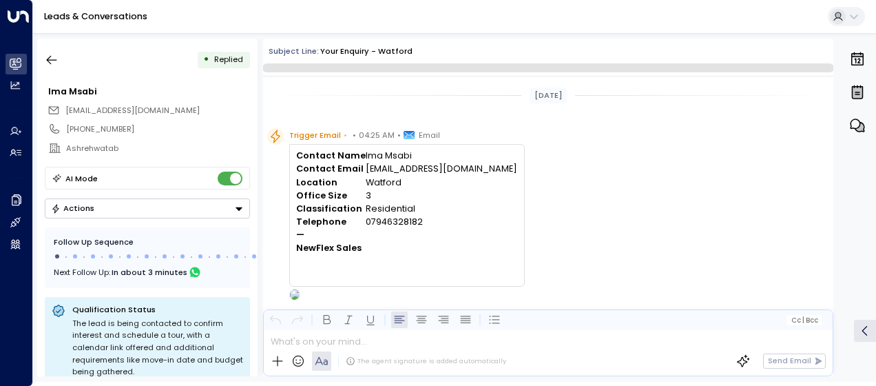
scroll to position [455, 0]
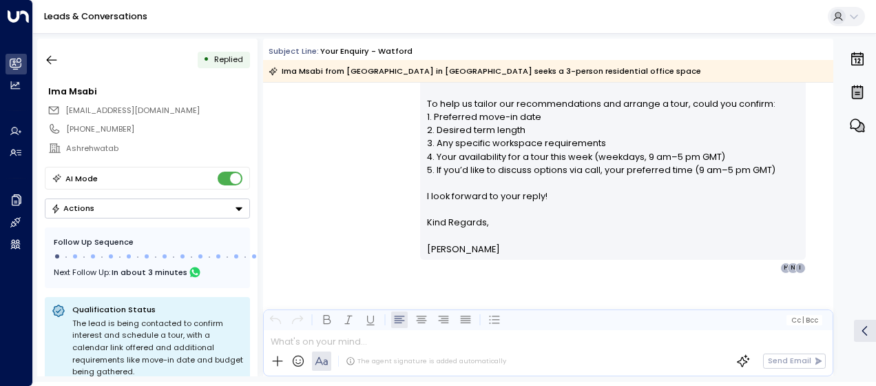
click at [372, 142] on div "Olivia Smith • 04:27 AM • Email Hi Ima, Thank you for your interest in our Watf…" at bounding box center [548, 69] width 570 height 409
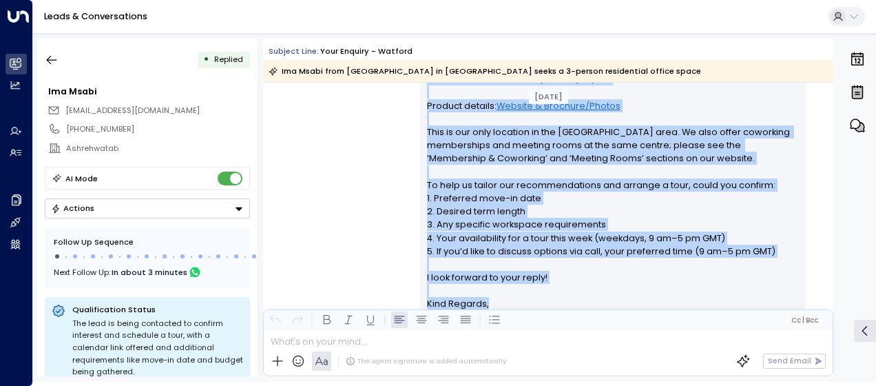
scroll to position [462, 0]
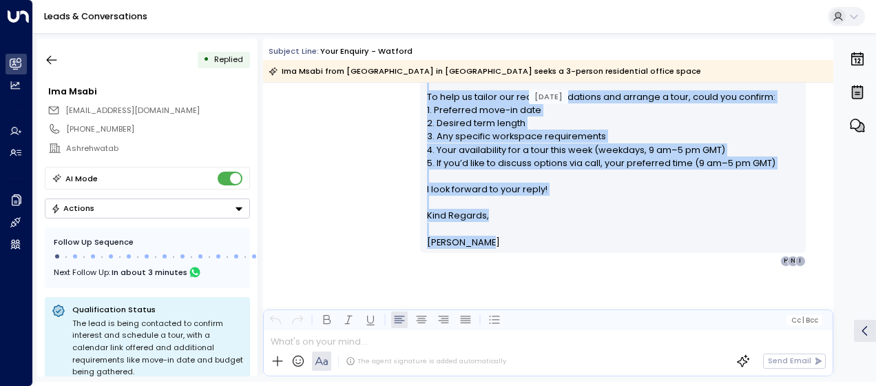
drag, startPoint x: 424, startPoint y: 136, endPoint x: 524, endPoint y: 276, distance: 171.3
click at [524, 276] on div "Olivia Smith • 04:27 AM • Email Hi Ima, Thank you for your interest in our Watf…" at bounding box center [548, 117] width 570 height 519
drag, startPoint x: 524, startPoint y: 276, endPoint x: 430, endPoint y: 137, distance: 167.6
copy div "Hi Ima, Thank you for your interest in our Watford centre (42-44 Clarendon Road…"
click at [56, 61] on icon "button" at bounding box center [52, 60] width 14 height 14
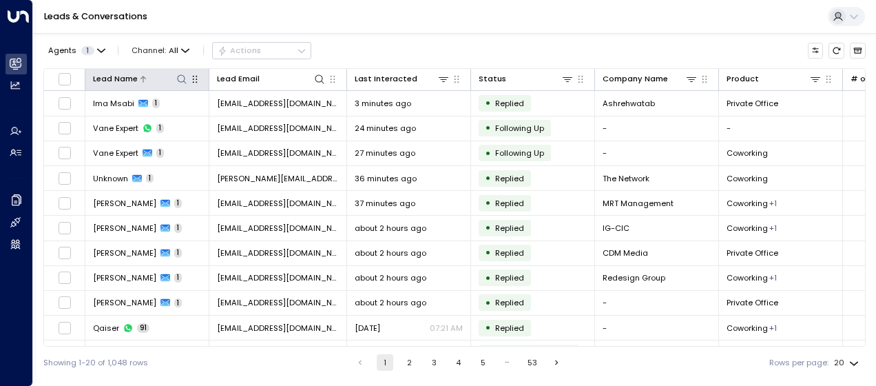
click at [182, 78] on icon at bounding box center [181, 79] width 11 height 11
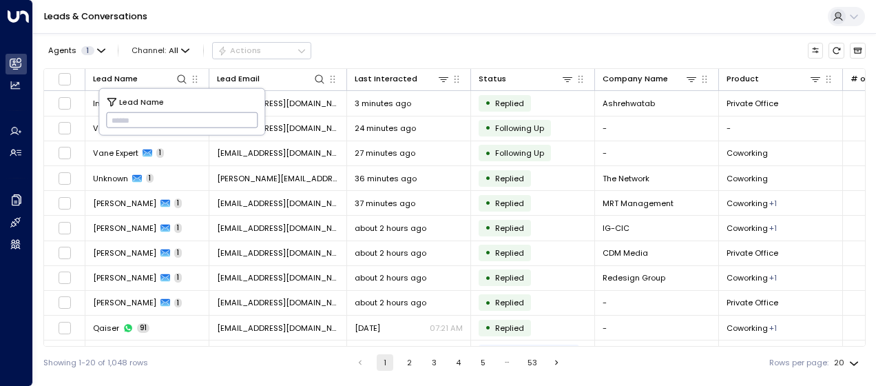
click at [193, 363] on div "Showing 1-20 of 1,048 rows 1 2 3 4 5 … 53 Rows per page: 20 **" at bounding box center [454, 363] width 823 height 32
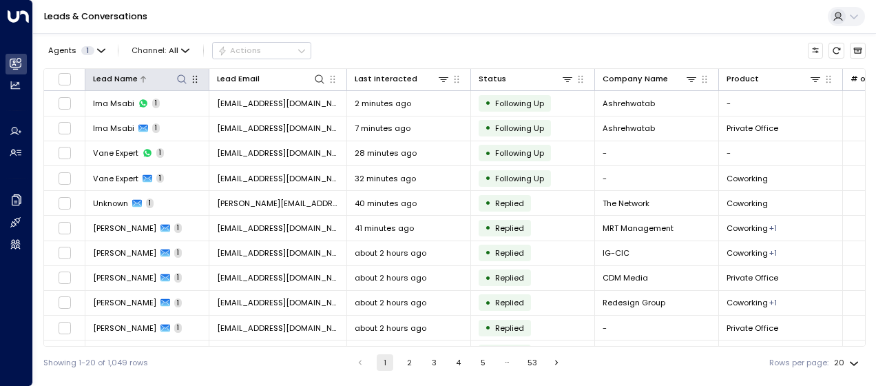
click at [181, 79] on icon at bounding box center [181, 79] width 11 height 11
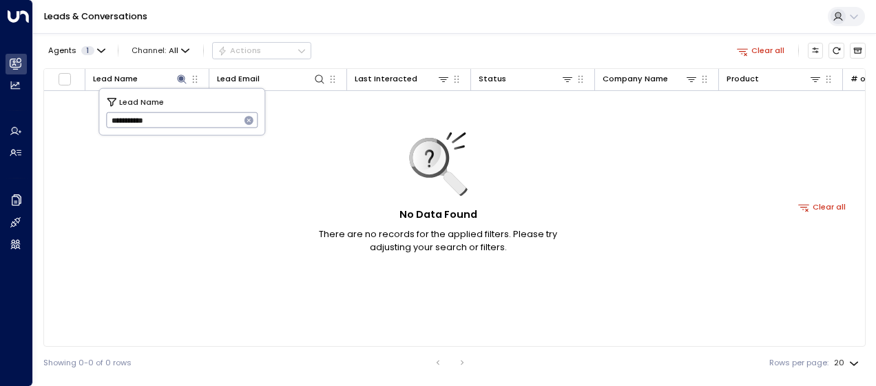
type input "**********"
drag, startPoint x: 112, startPoint y: 120, endPoint x: 196, endPoint y: 110, distance: 84.7
click at [196, 110] on input "**********" at bounding box center [173, 120] width 134 height 23
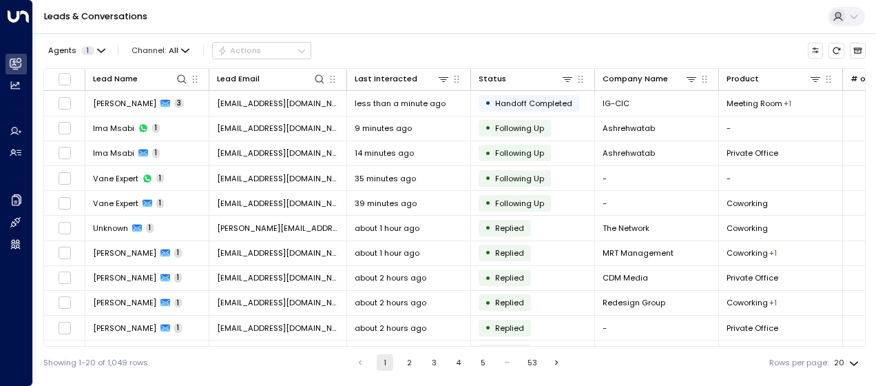
click at [210, 362] on div "Showing 1-20 of 1,049 rows 1 2 3 4 5 … 53 Rows per page: 20 **" at bounding box center [454, 363] width 823 height 32
